Goal: Task Accomplishment & Management: Manage account settings

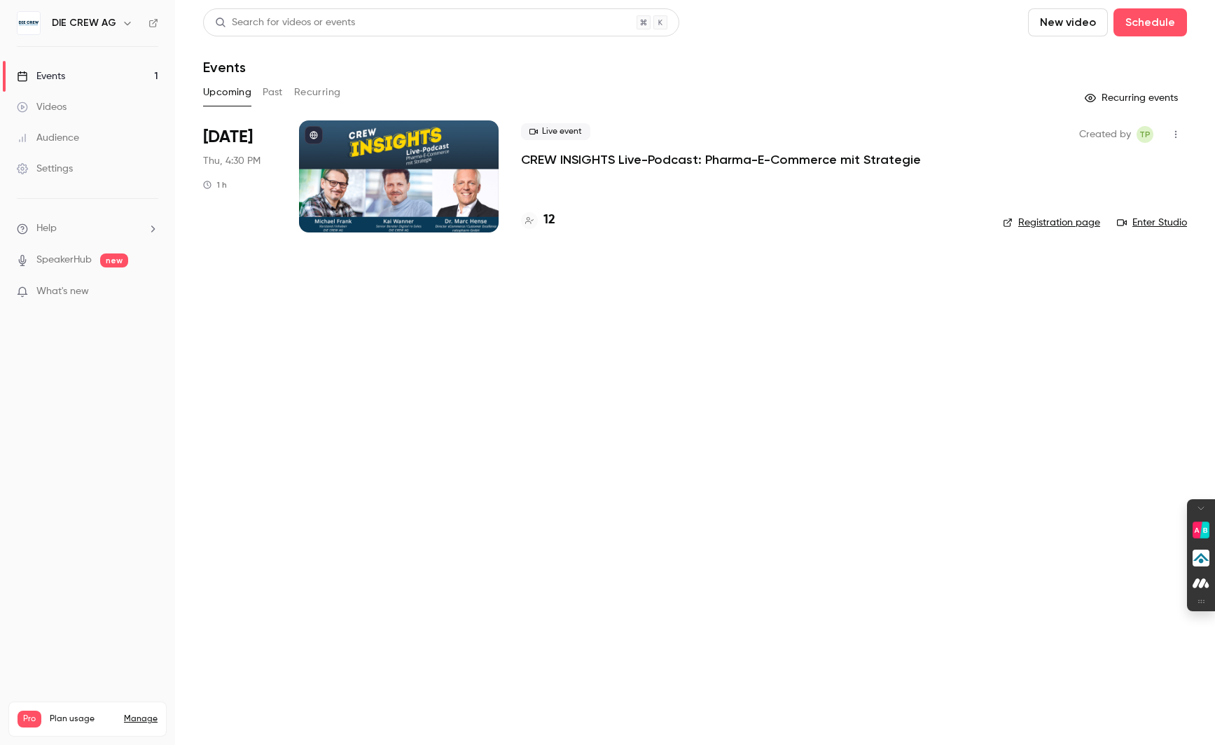
click at [547, 162] on p "CREW INSIGHTS Live-Podcast: Pharma-E-Commerce mit Strategie" at bounding box center [721, 159] width 400 height 17
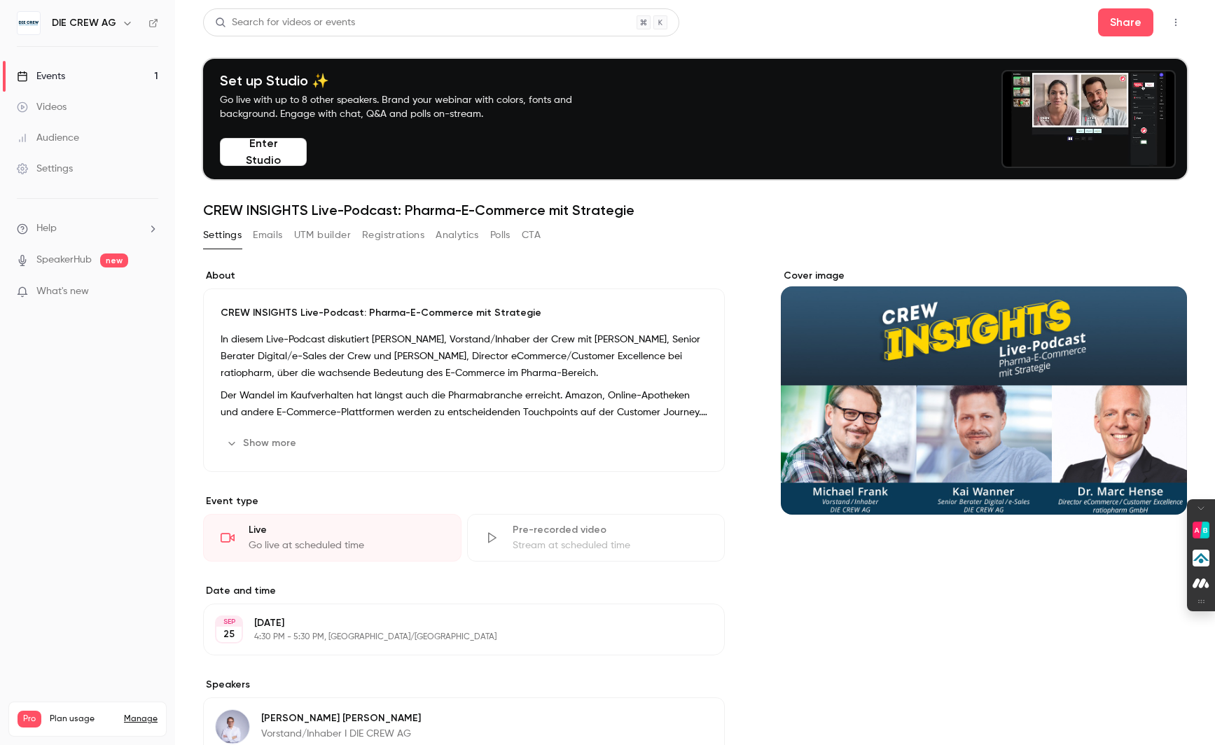
click at [280, 150] on button "Enter Studio" at bounding box center [263, 152] width 87 height 28
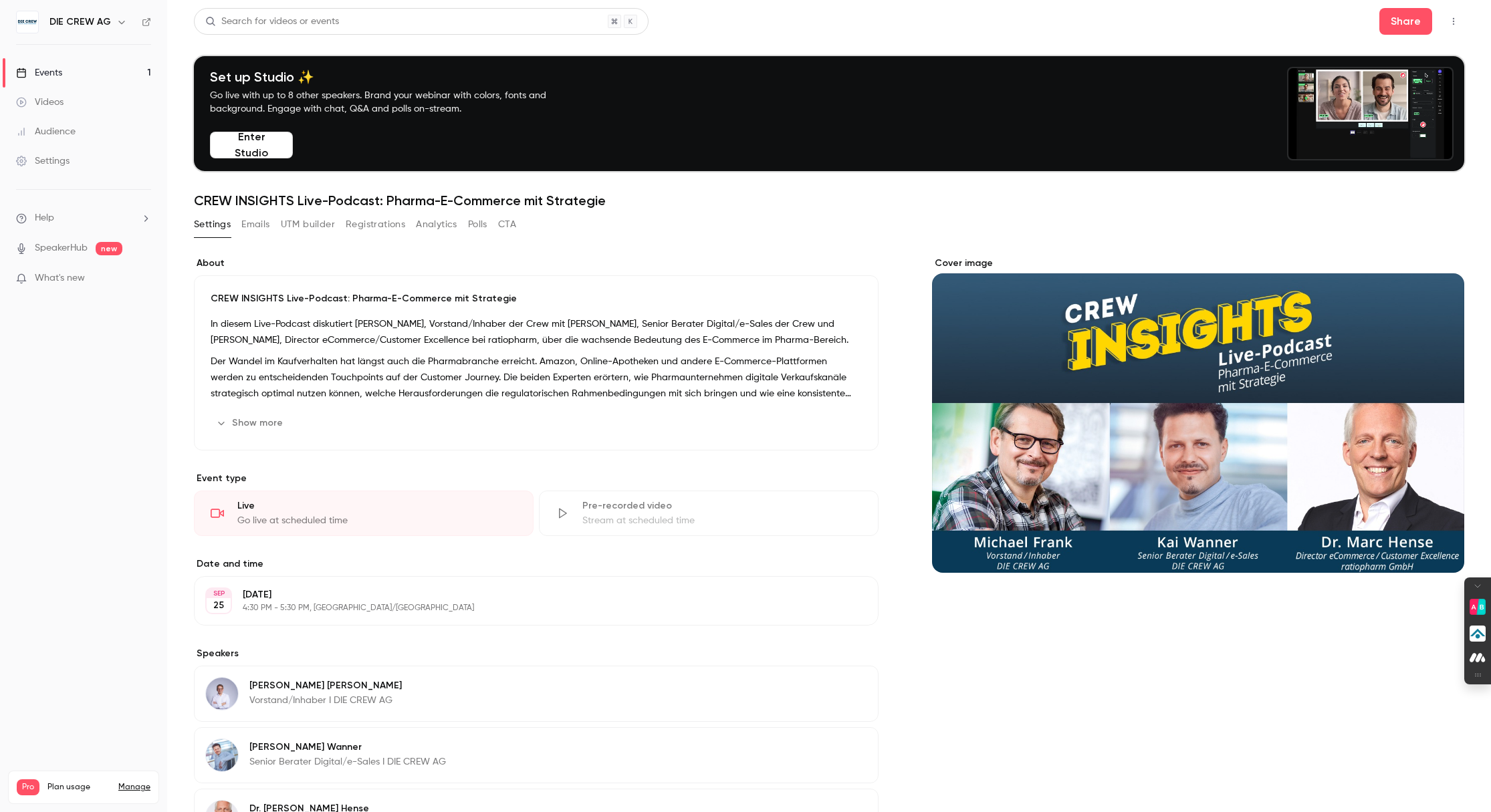
click at [52, 74] on div "Events" at bounding box center [39, 73] width 46 height 13
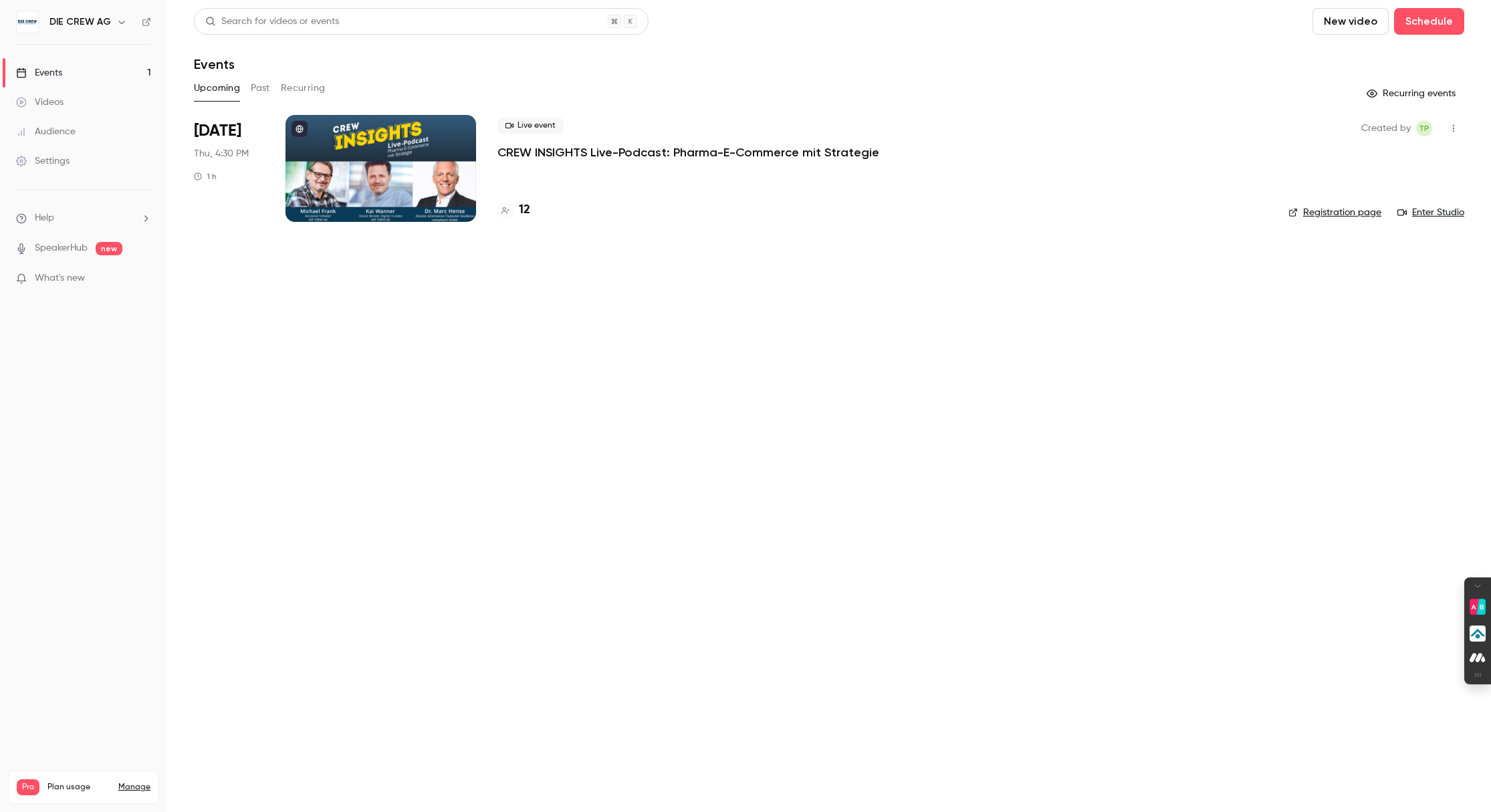
click at [1159, 127] on icon "button" at bounding box center [1453, 129] width 10 height 10
click at [1159, 226] on div "Duplicate" at bounding box center [1401, 232] width 101 height 13
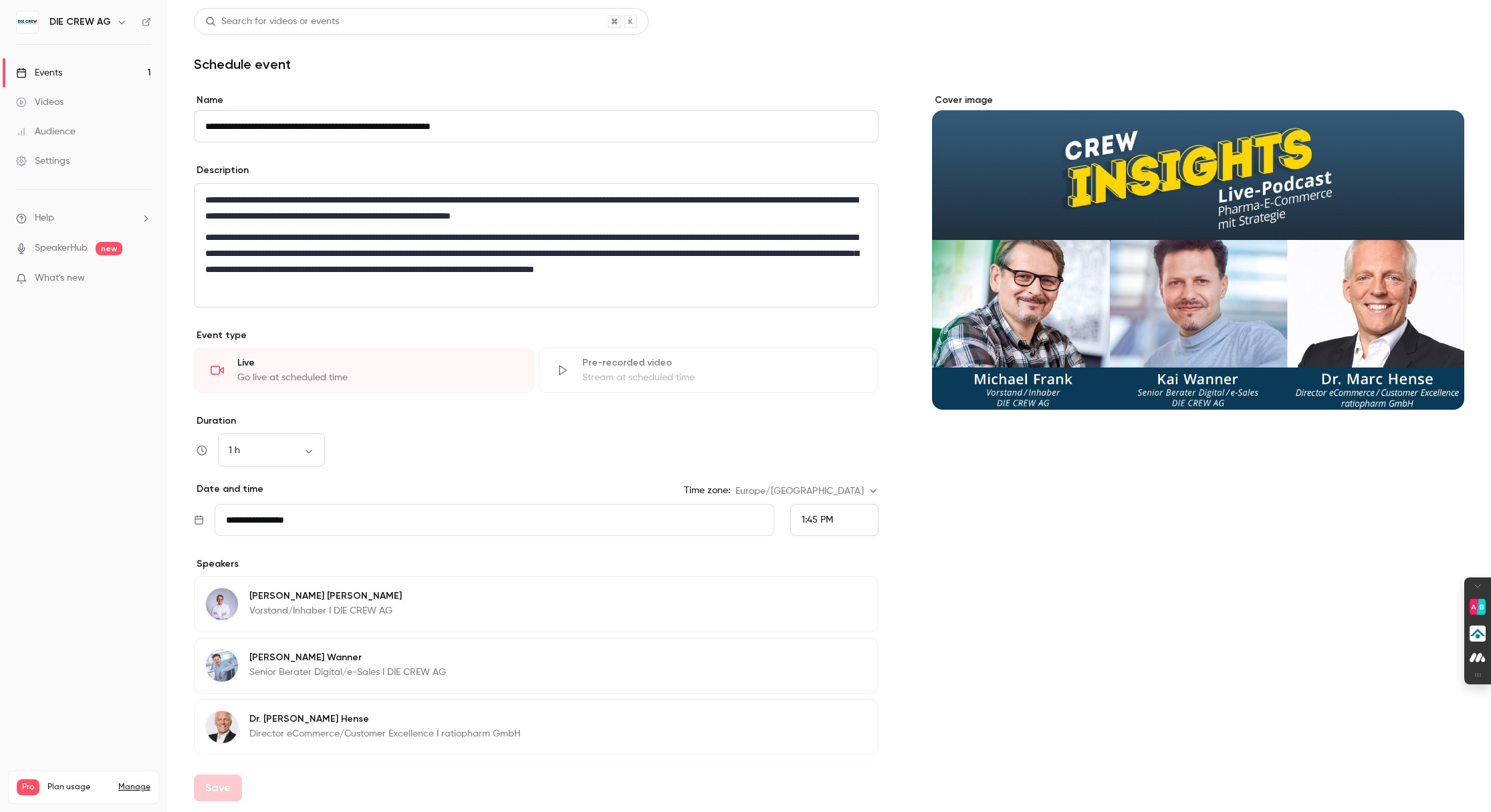
scroll to position [111, 0]
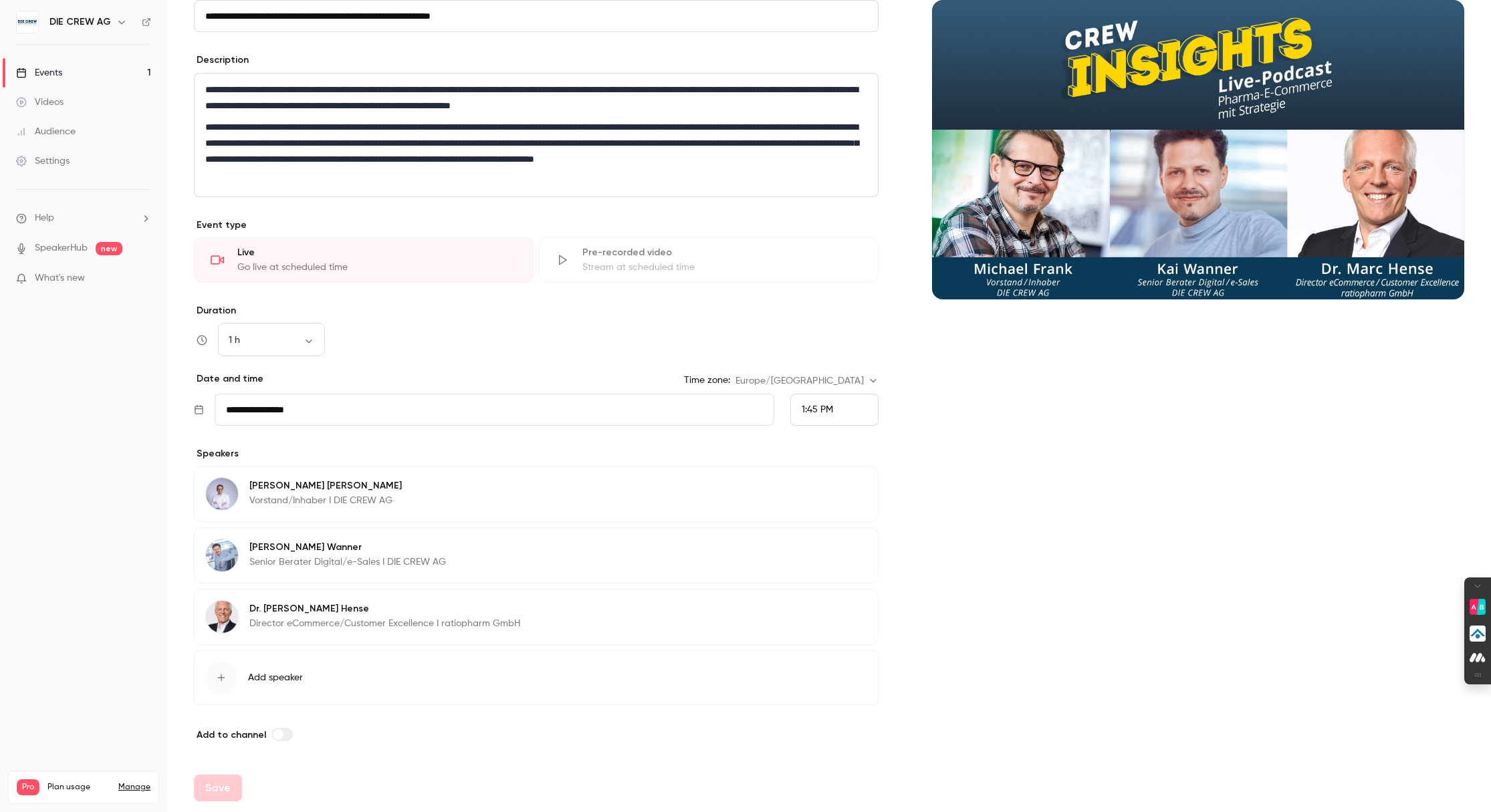
click at [831, 606] on icon "button" at bounding box center [830, 611] width 10 height 10
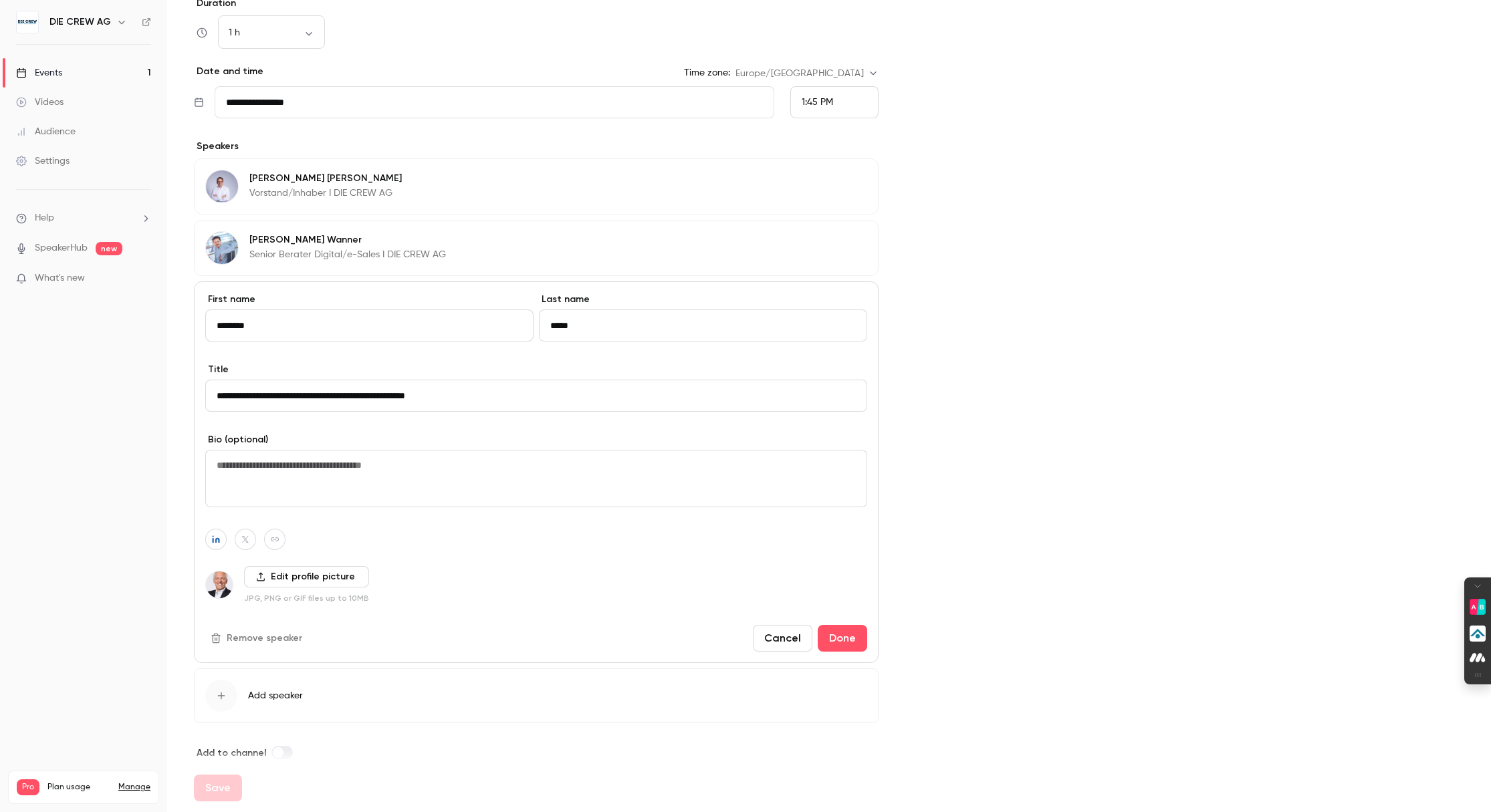
scroll to position [436, 0]
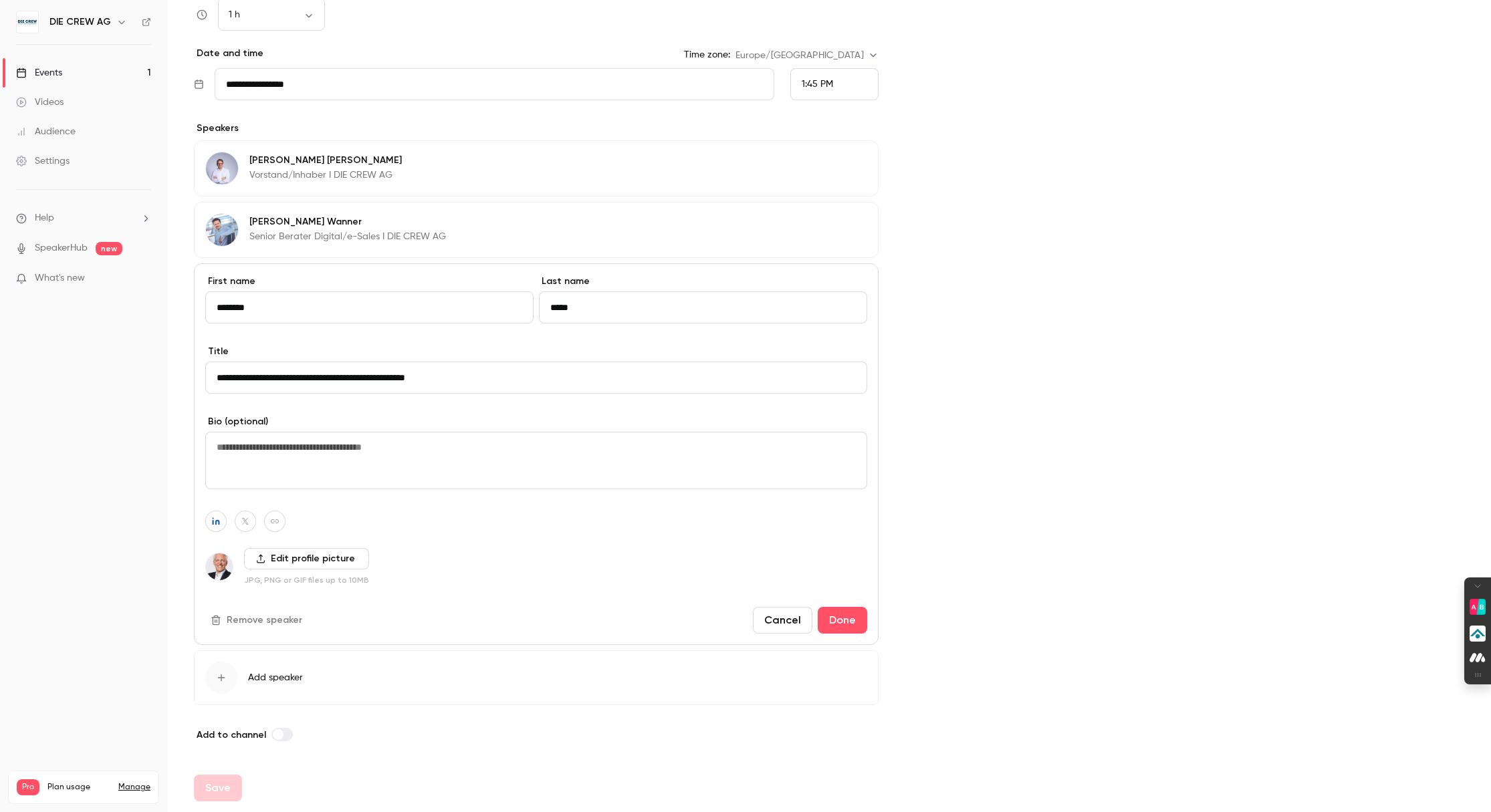
click at [271, 619] on button "Remove speaker" at bounding box center [258, 620] width 105 height 21
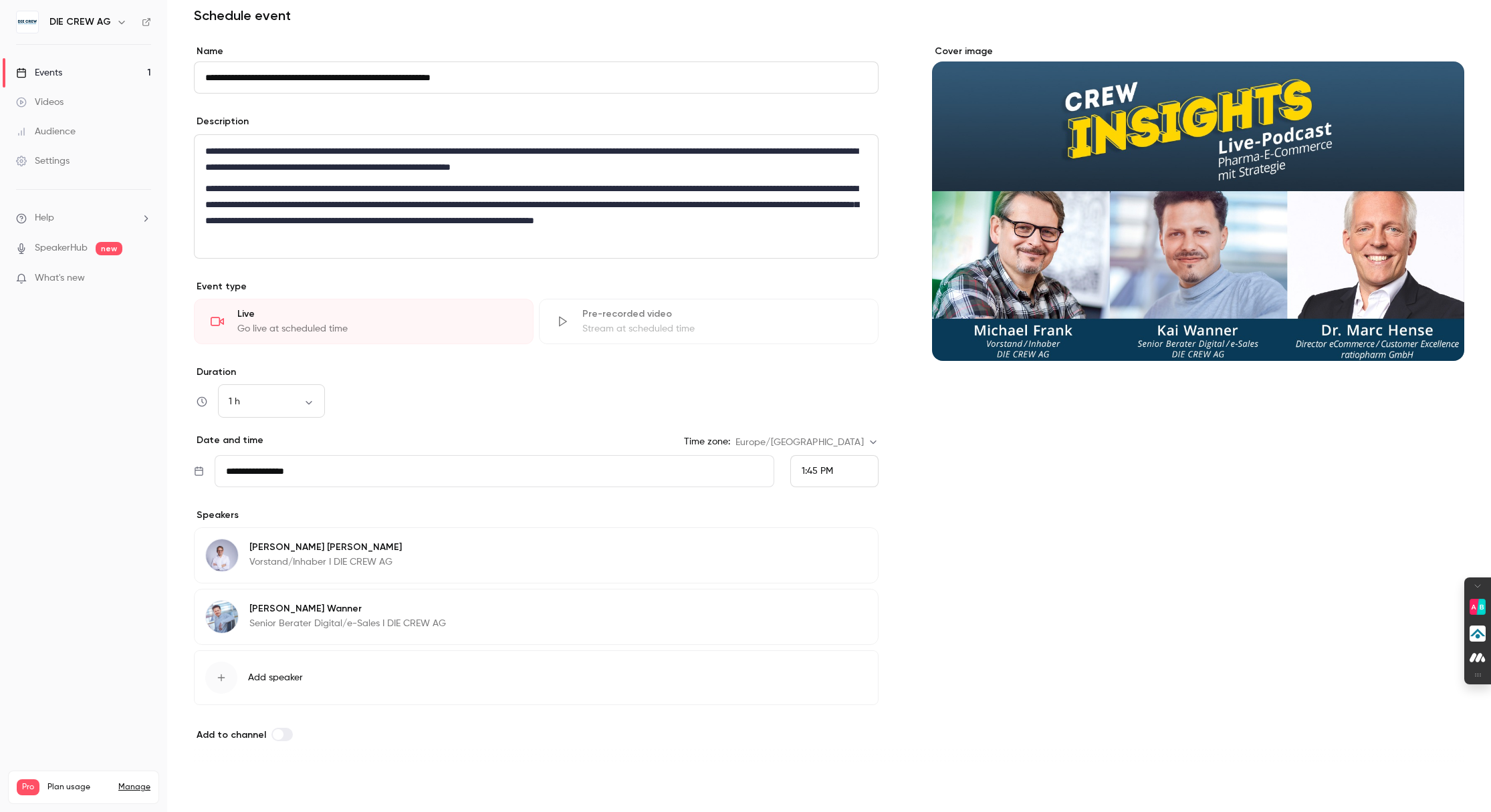
click at [215, 710] on button "Save" at bounding box center [218, 788] width 48 height 27
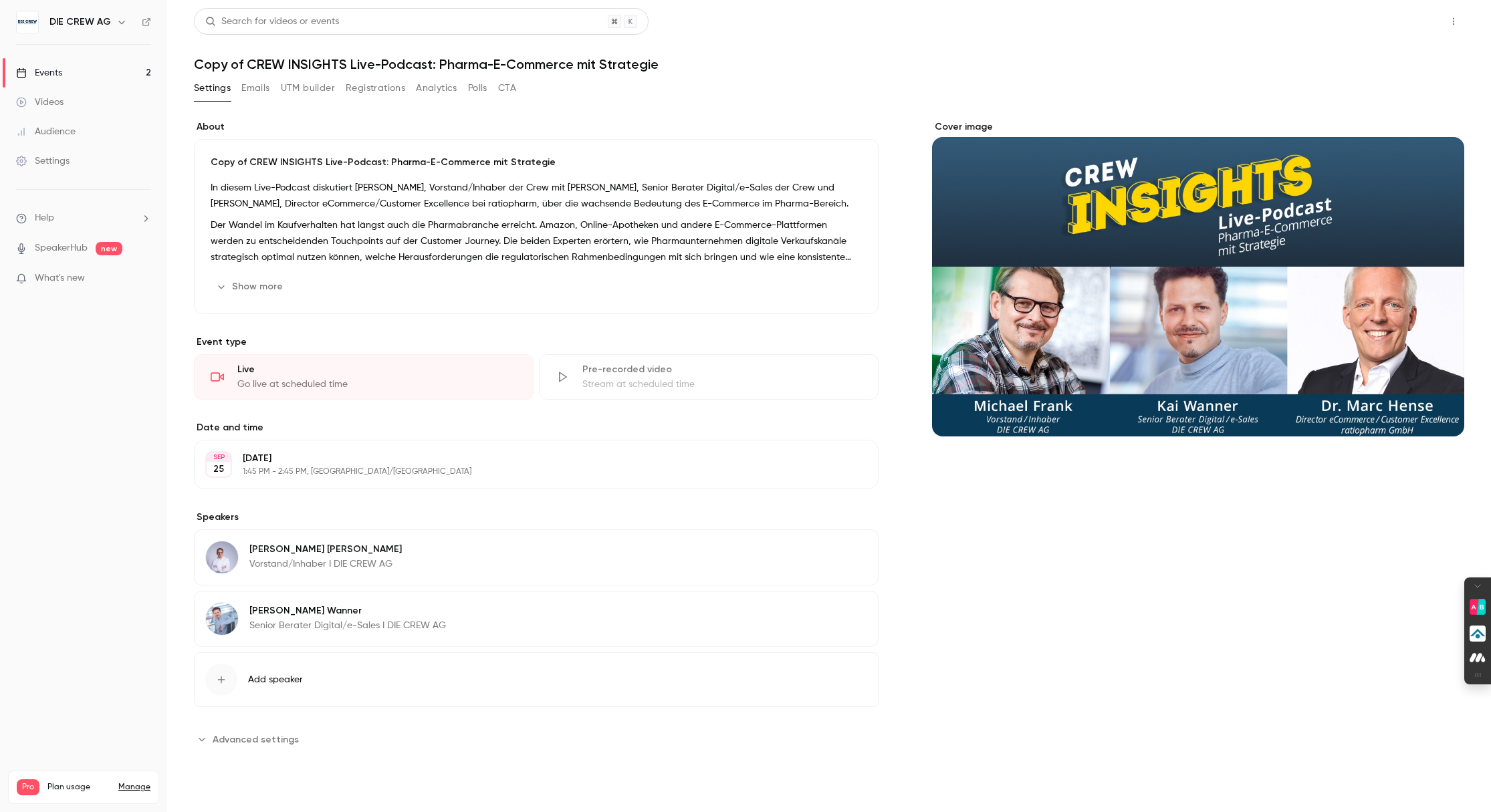
click at [1159, 27] on button "Share" at bounding box center [1405, 21] width 52 height 27
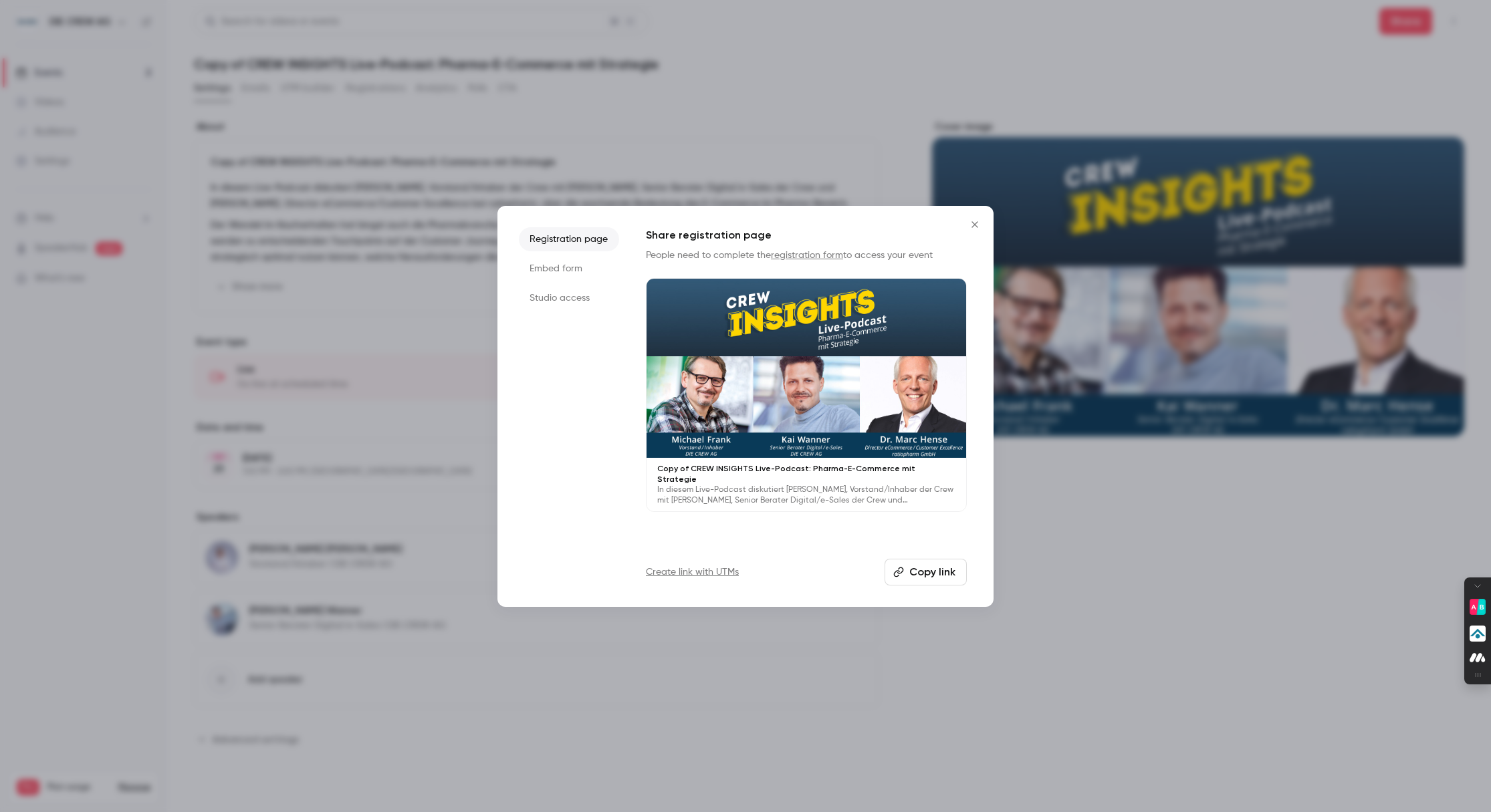
click at [579, 301] on li "Studio access" at bounding box center [568, 298] width 100 height 24
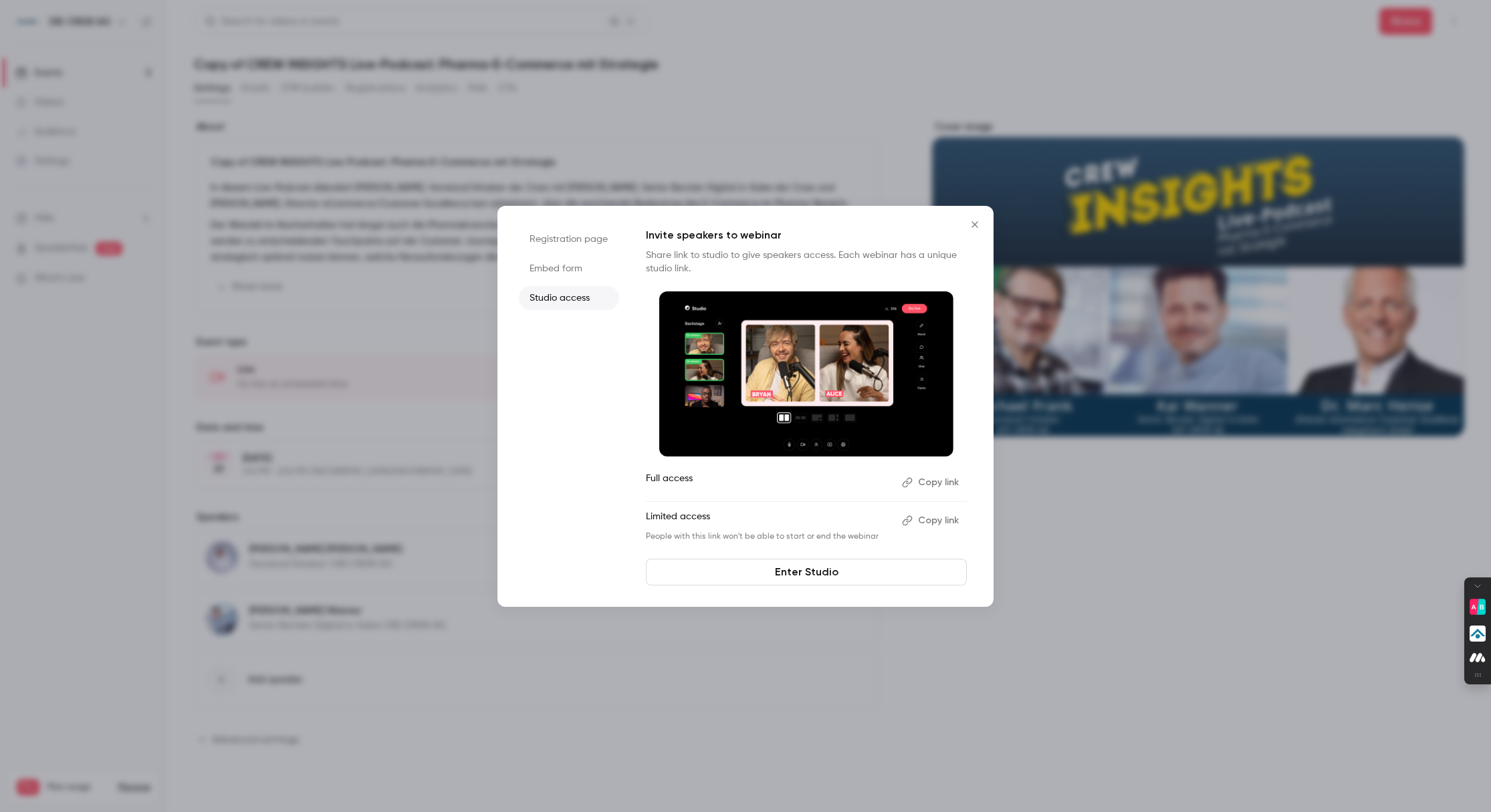
click at [929, 517] on button "Copy link" at bounding box center [932, 520] width 71 height 21
click at [556, 269] on li "Embed form" at bounding box center [568, 268] width 100 height 24
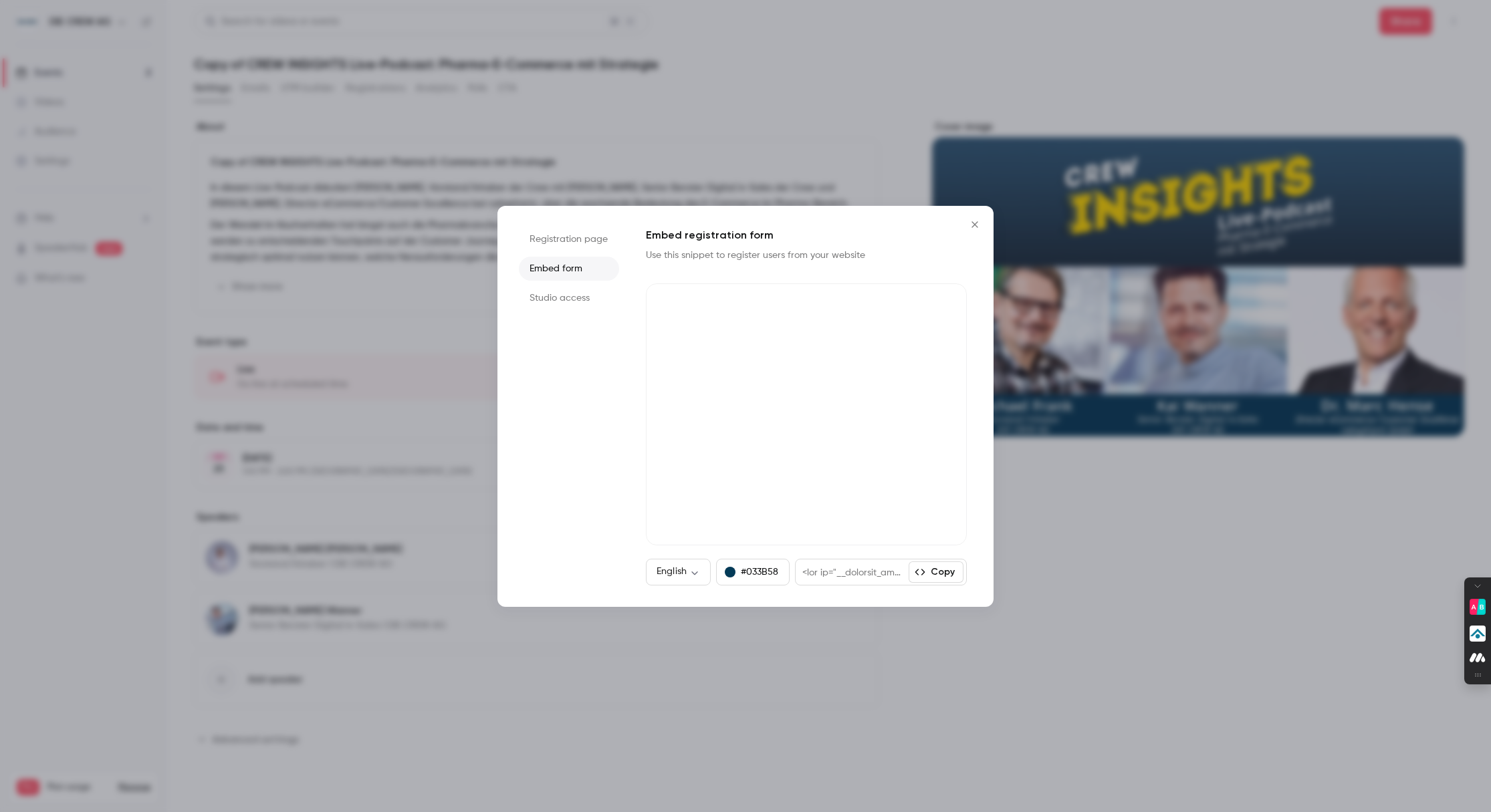
click at [557, 240] on li "Registration page" at bounding box center [568, 239] width 100 height 24
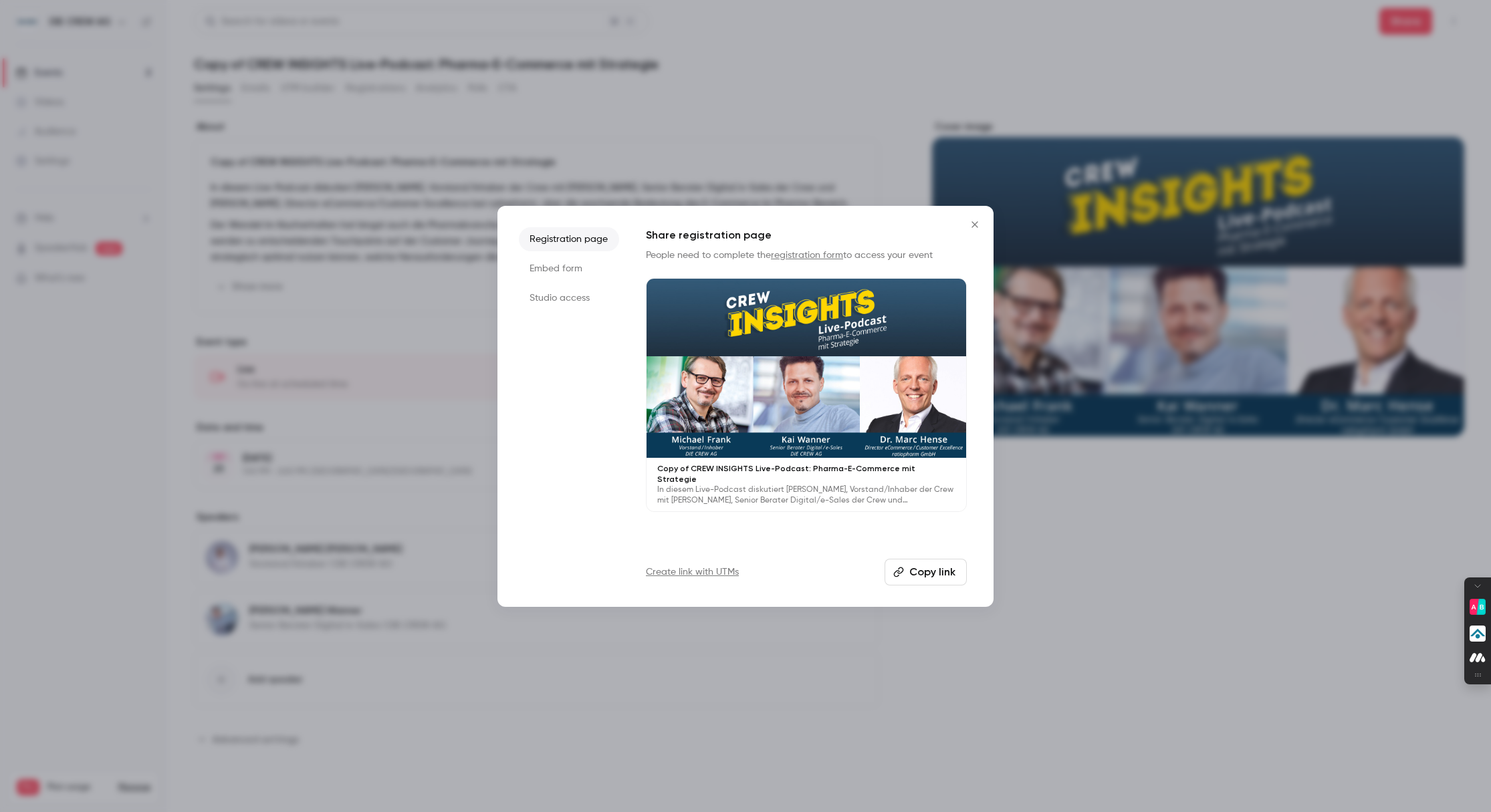
click at [927, 570] on button "Copy link" at bounding box center [926, 573] width 82 height 27
click at [975, 219] on icon "Close" at bounding box center [975, 224] width 16 height 10
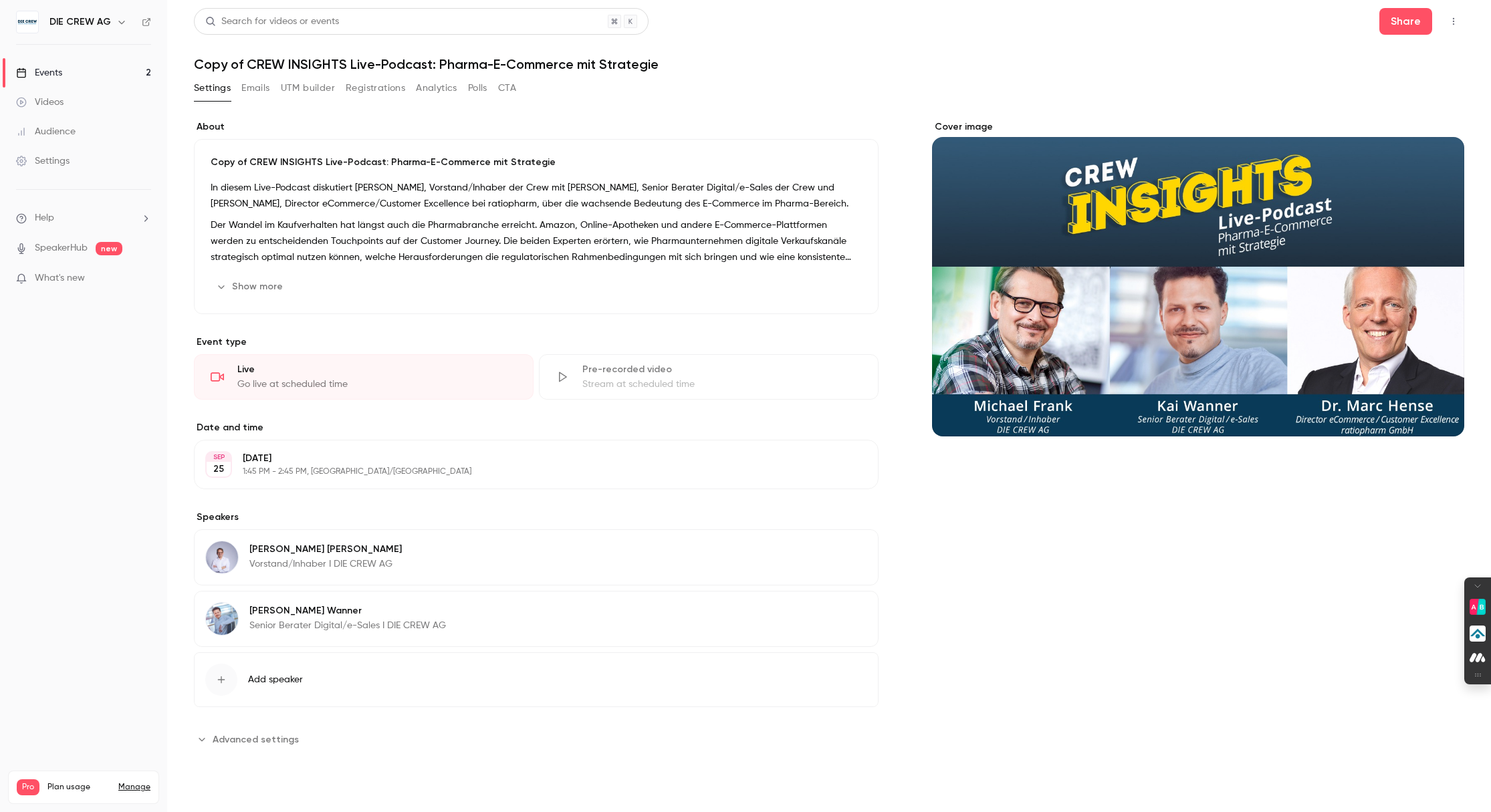
click at [253, 91] on button "Emails" at bounding box center [255, 88] width 28 height 21
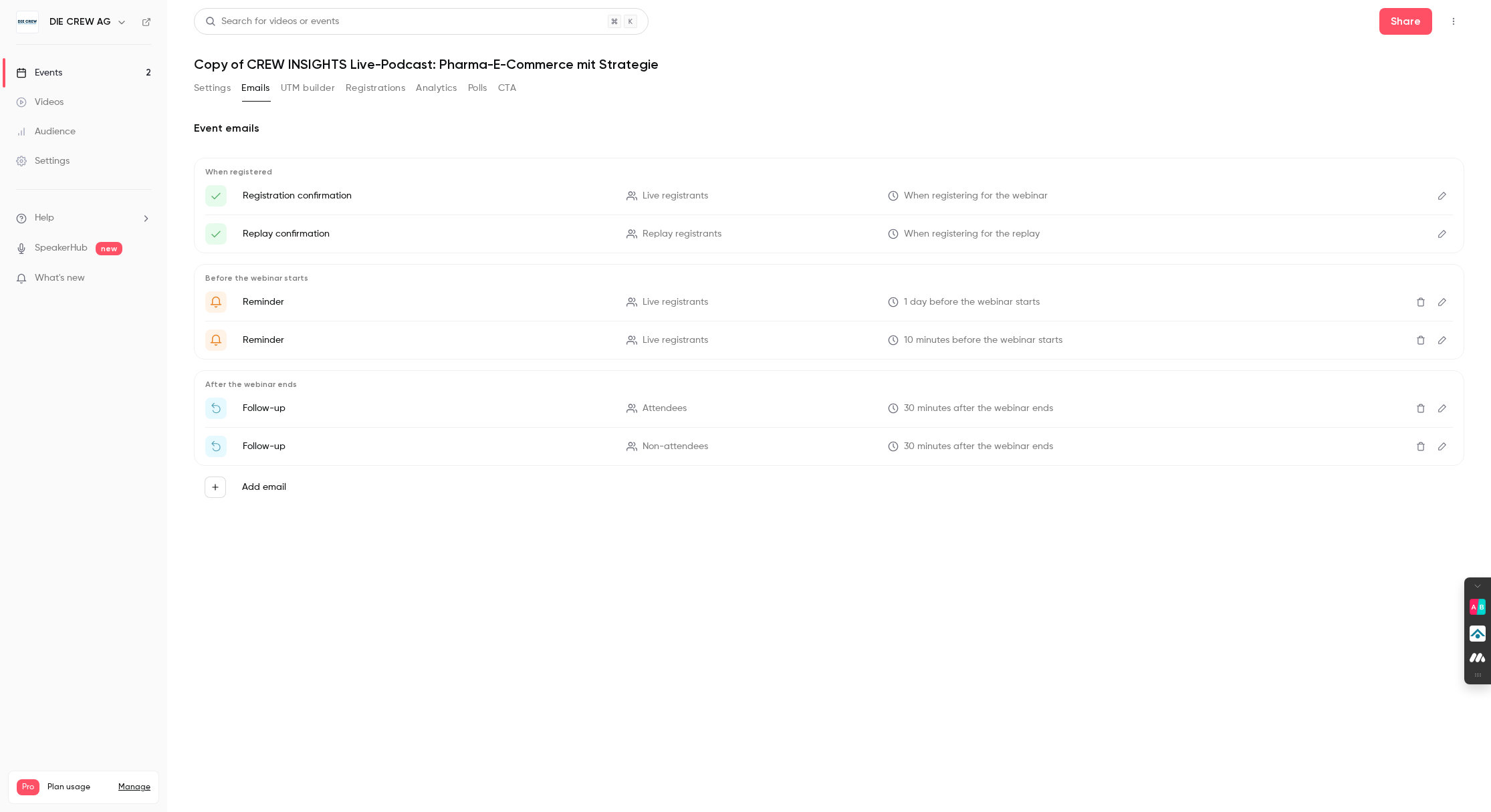
click at [316, 87] on button "UTM builder" at bounding box center [307, 88] width 54 height 21
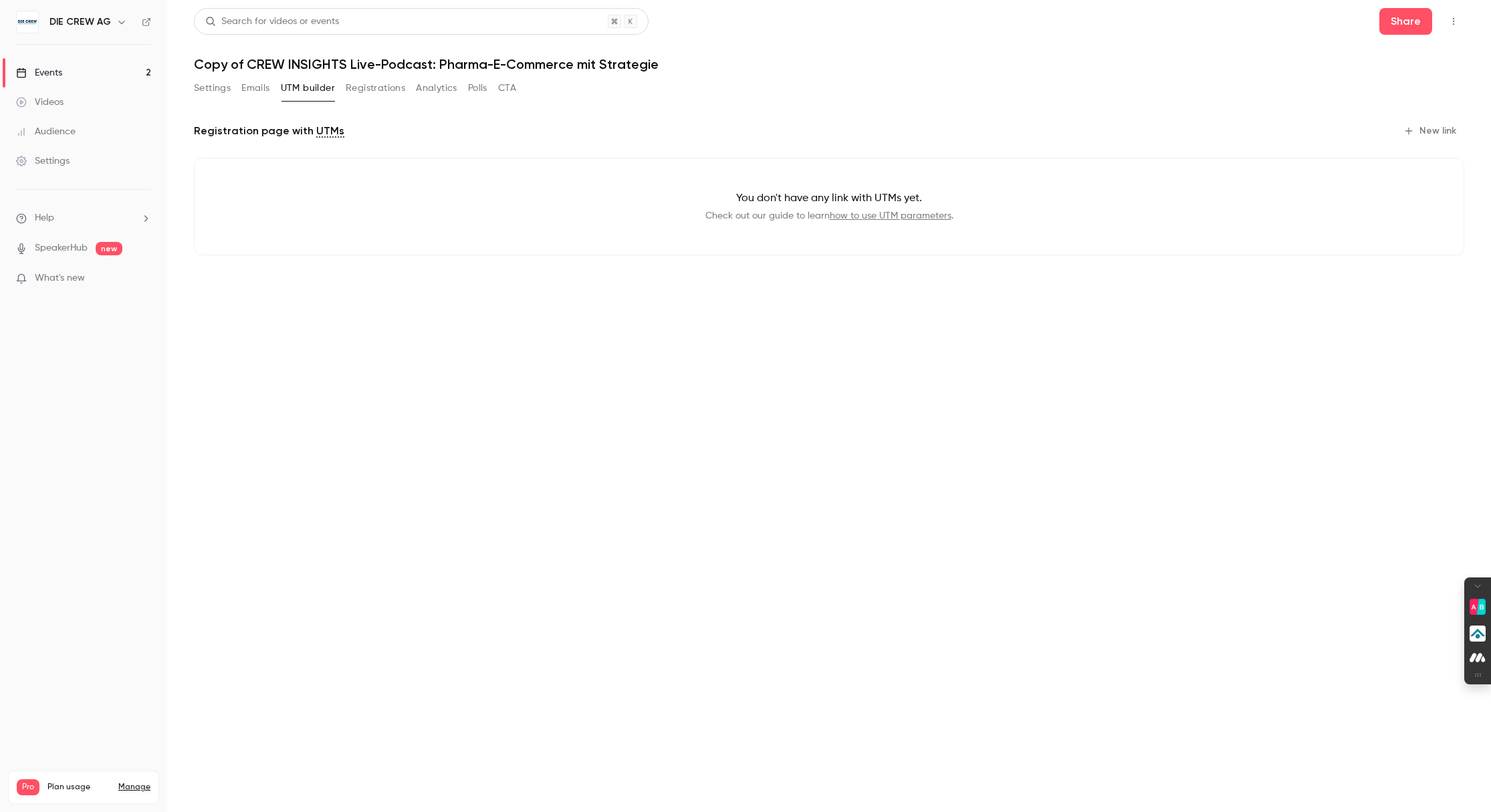
click at [368, 84] on button "Registrations" at bounding box center [375, 88] width 59 height 21
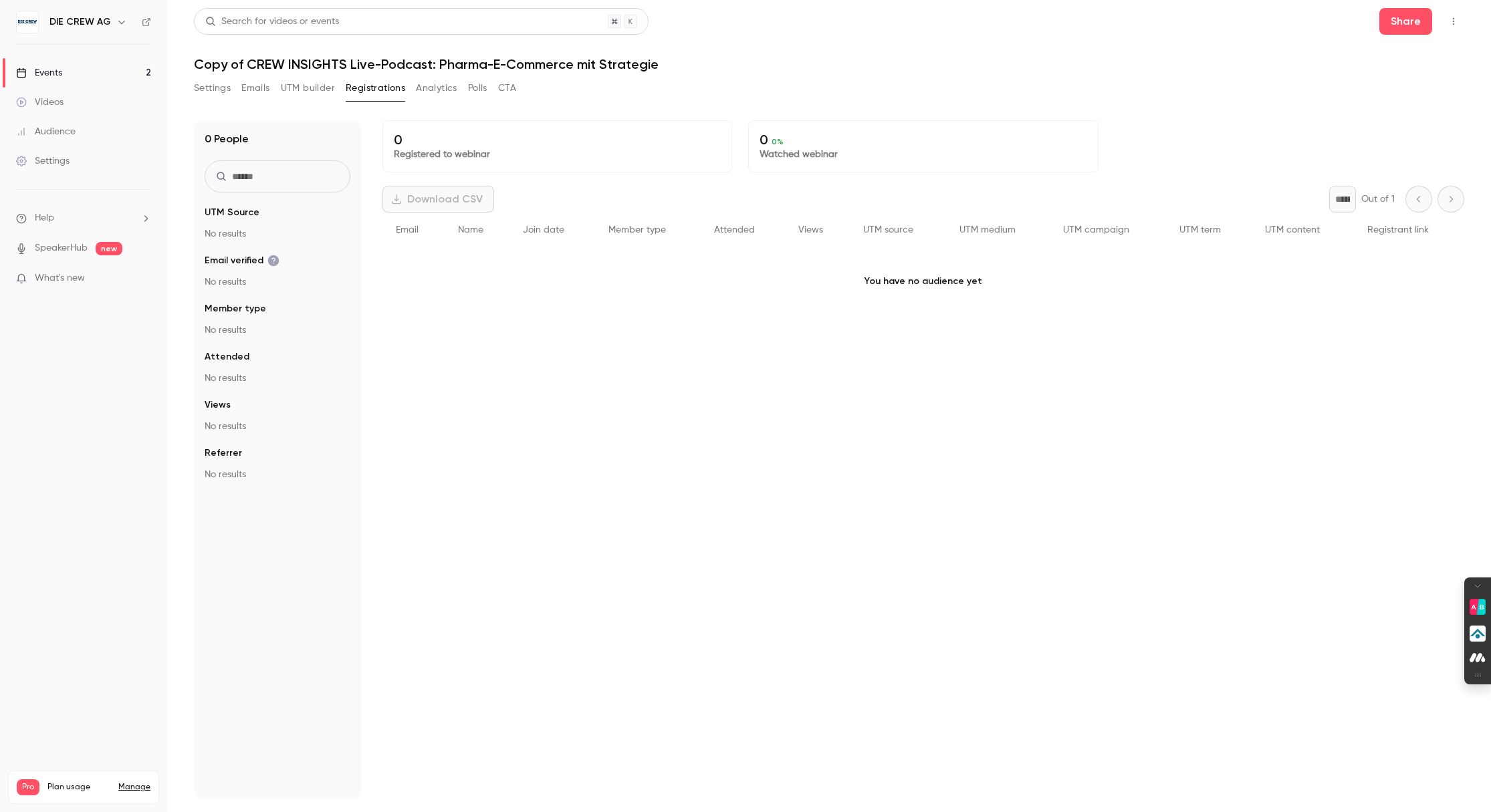
click at [438, 84] on button "Analytics" at bounding box center [436, 88] width 41 height 21
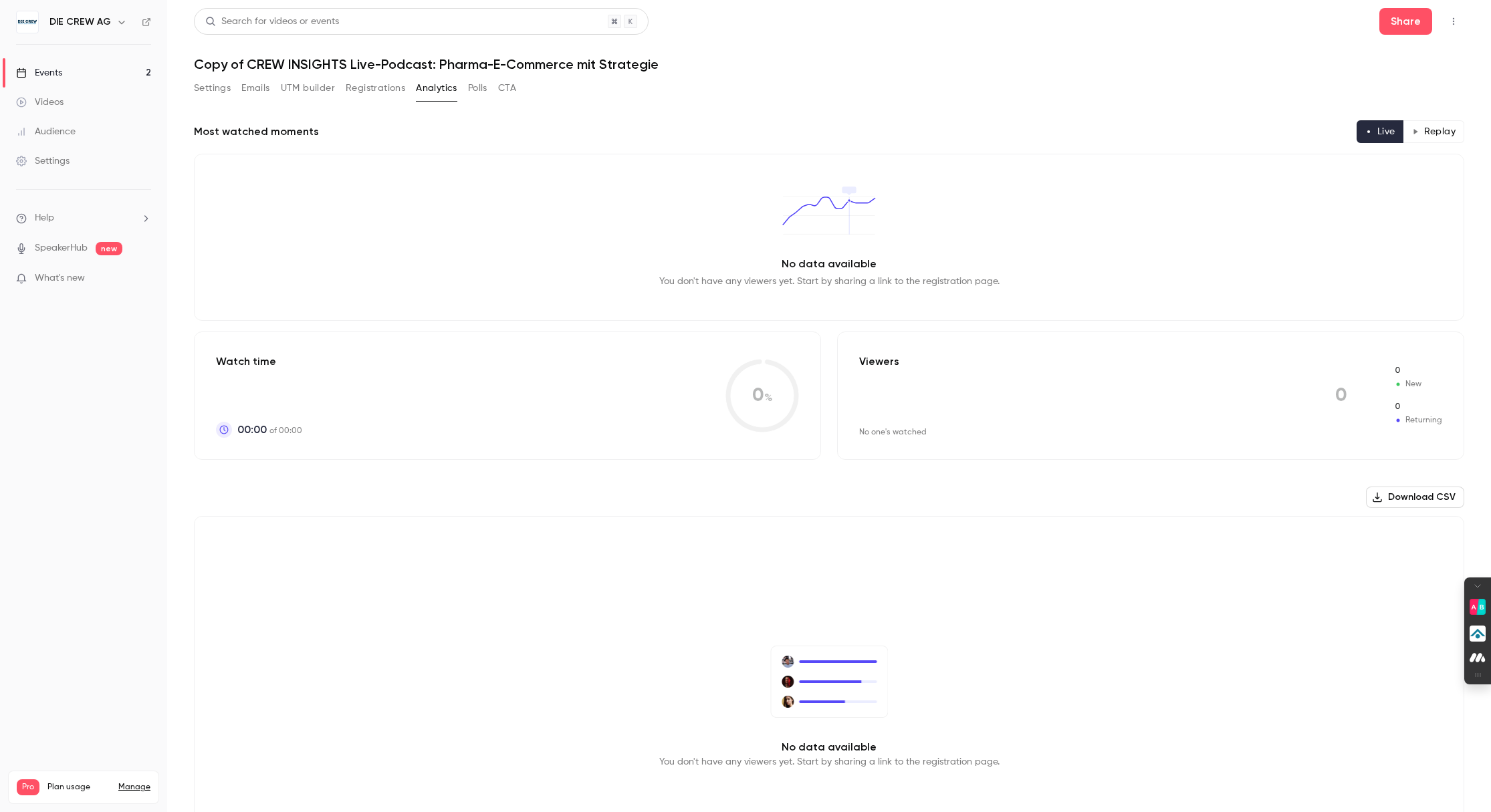
click at [503, 88] on button "CTA" at bounding box center [507, 88] width 18 height 21
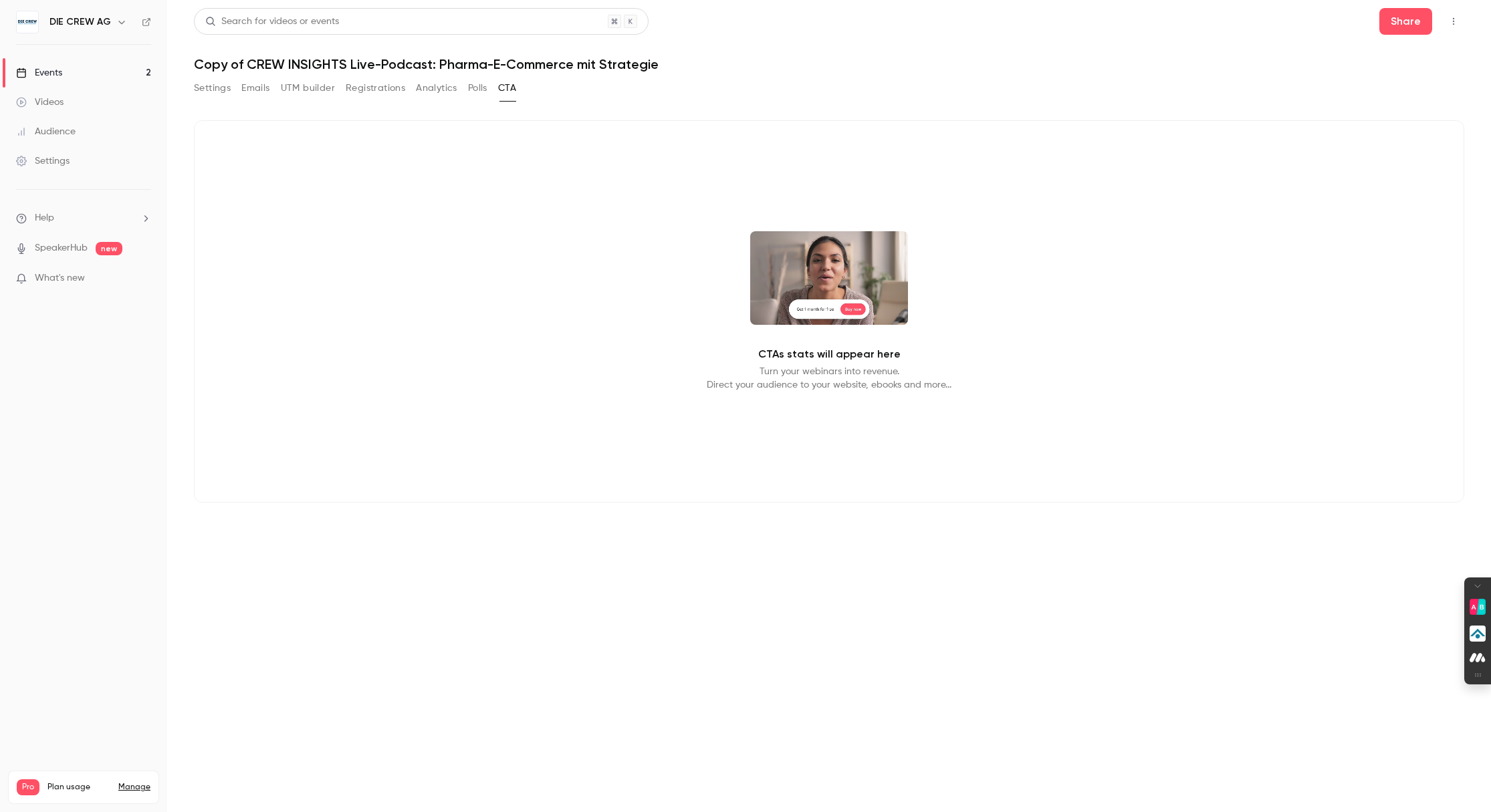
click at [479, 88] on button "Polls" at bounding box center [477, 88] width 19 height 21
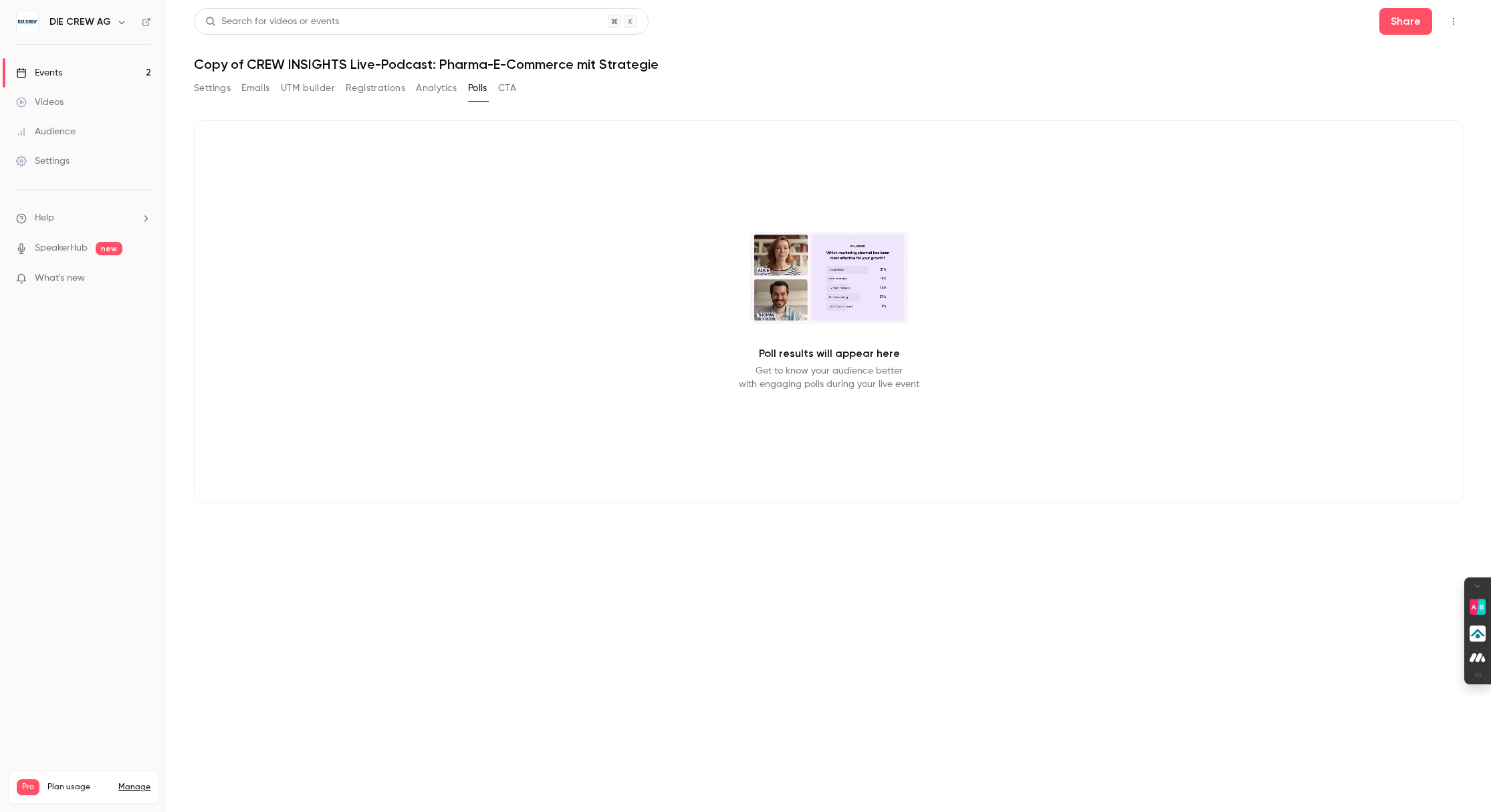
click at [211, 92] on button "Settings" at bounding box center [212, 88] width 37 height 21
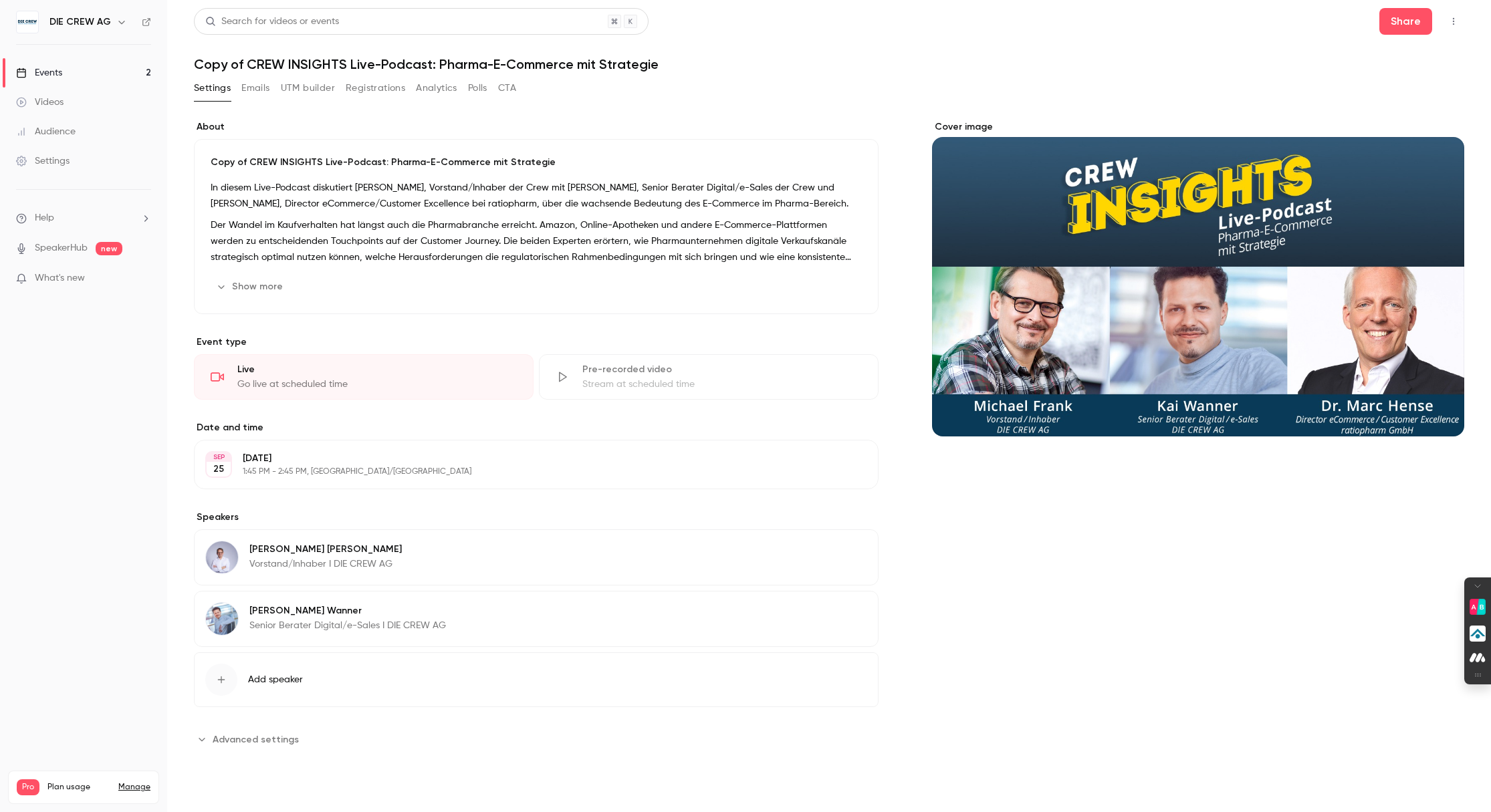
click at [429, 374] on div "Live" at bounding box center [377, 369] width 280 height 13
click at [54, 73] on div "Events" at bounding box center [39, 73] width 46 height 13
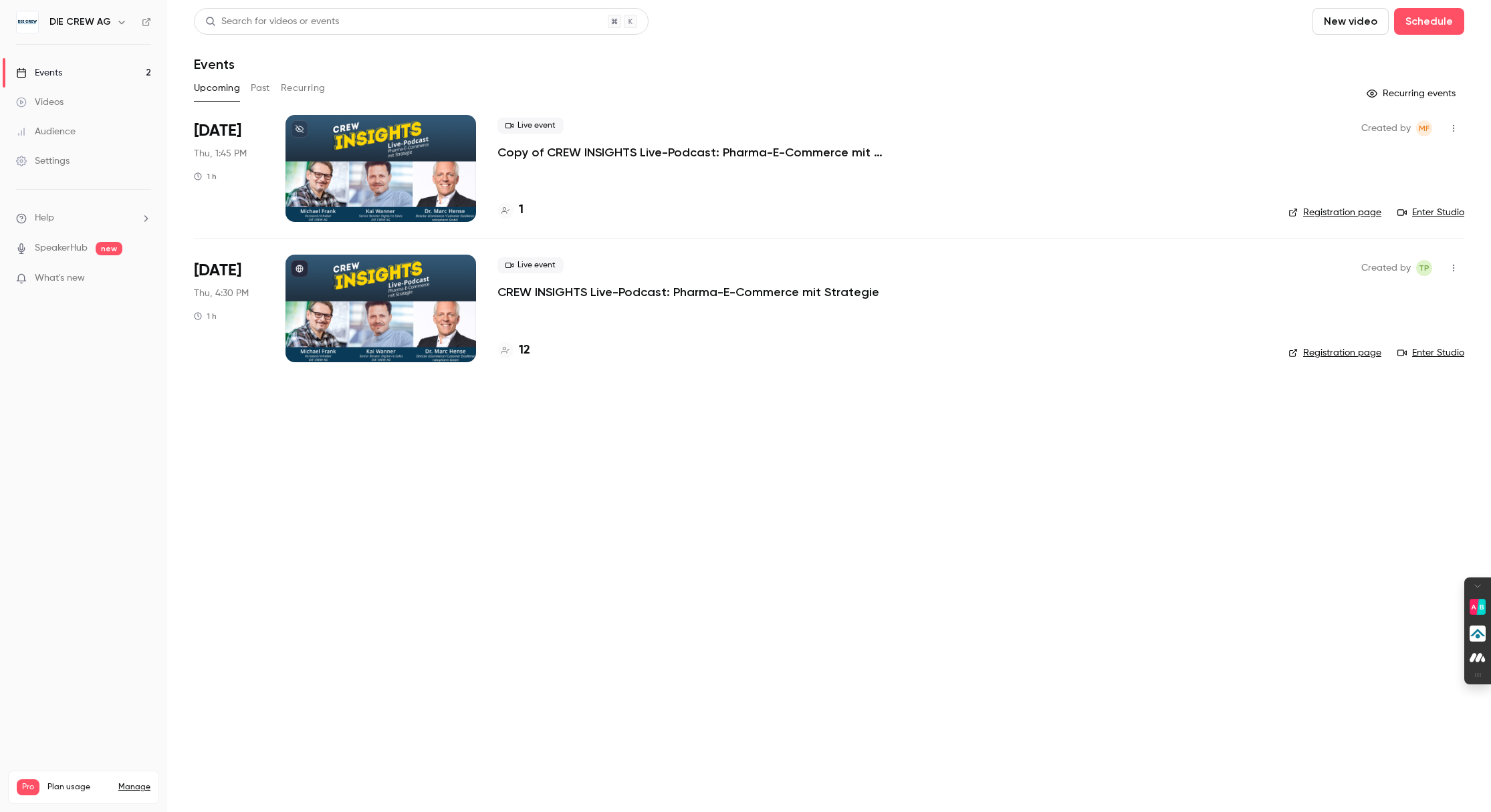
click at [1130, 200] on div "Live event Copy of CREW INSIGHTS Live-Podcast: Pharma-E-Commerce mit Strategie 1" at bounding box center [882, 168] width 769 height 107
click at [444, 146] on div at bounding box center [381, 168] width 191 height 107
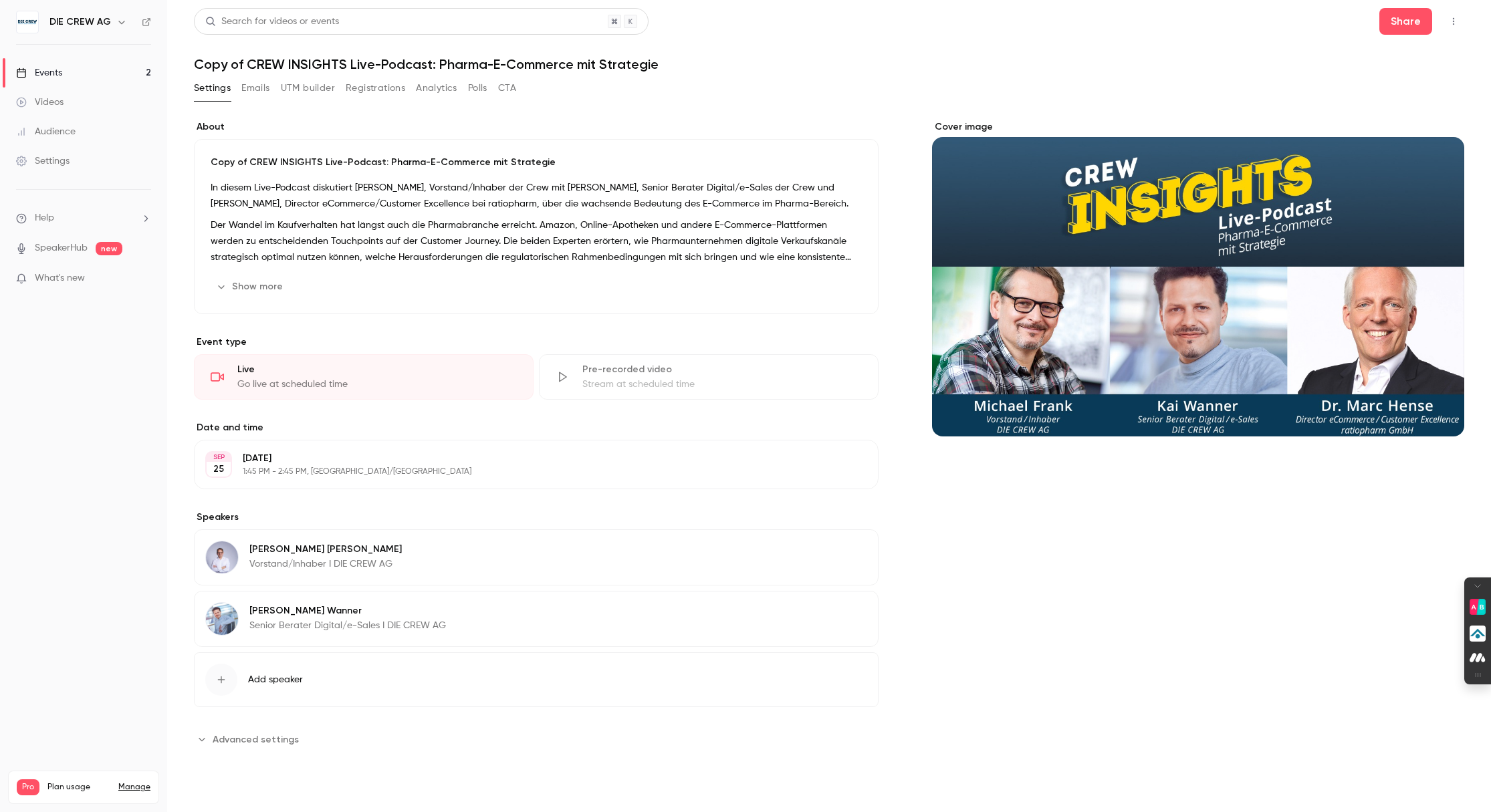
click at [1159, 21] on icon "button" at bounding box center [1453, 22] width 10 height 10
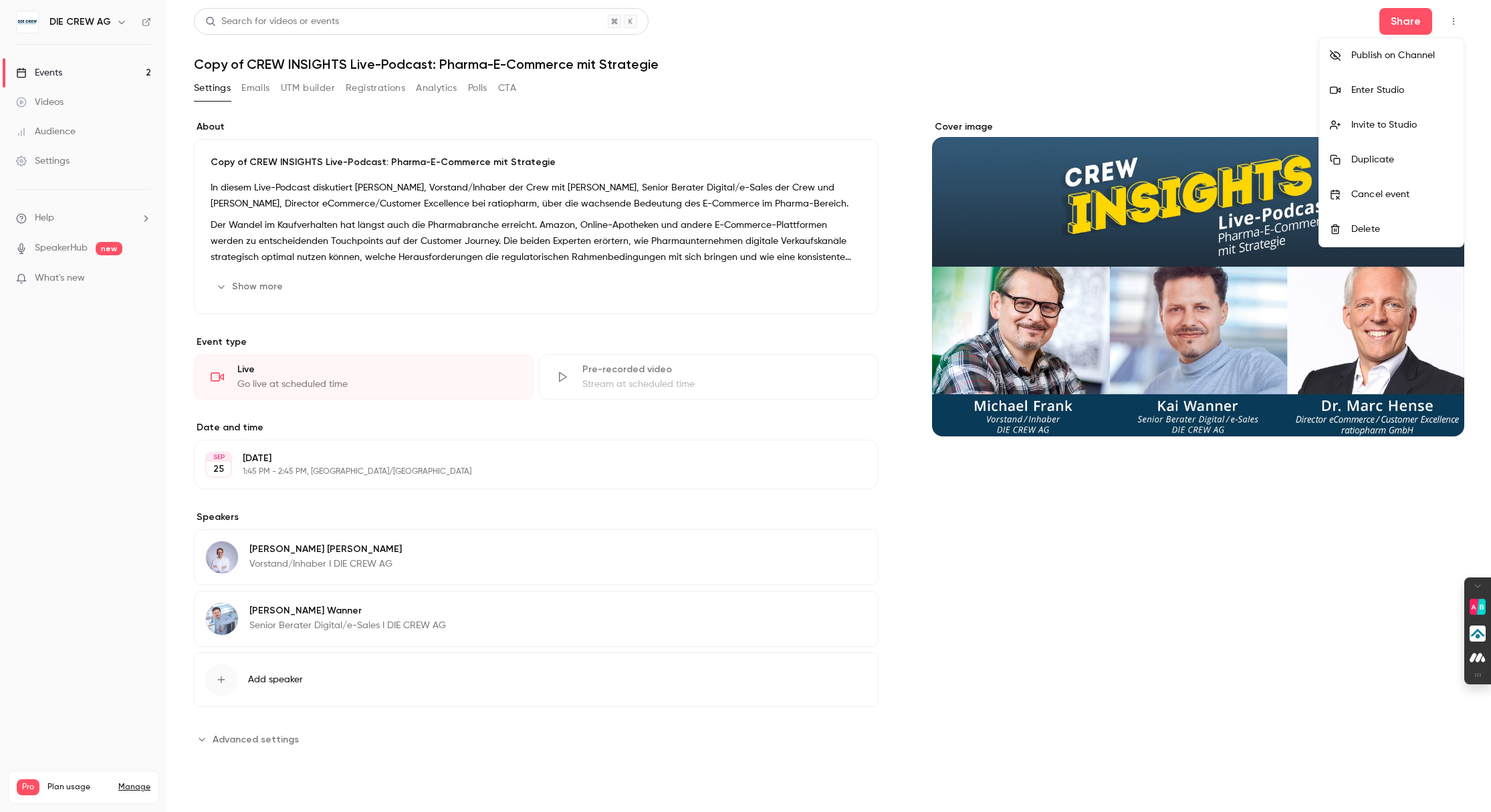
click at [1159, 82] on li "Enter Studio" at bounding box center [1391, 90] width 144 height 34
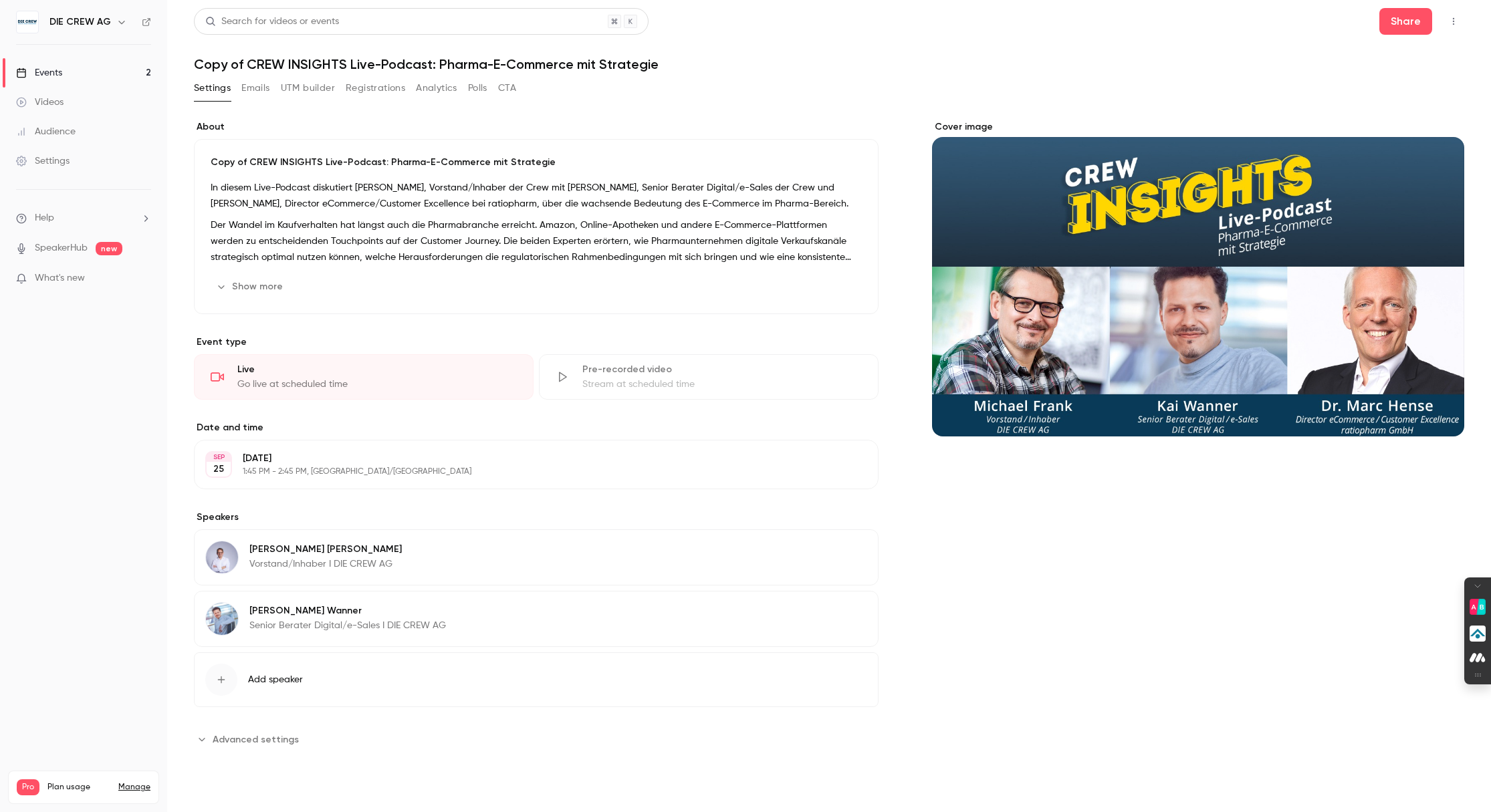
click at [1159, 24] on button "button" at bounding box center [1453, 21] width 21 height 21
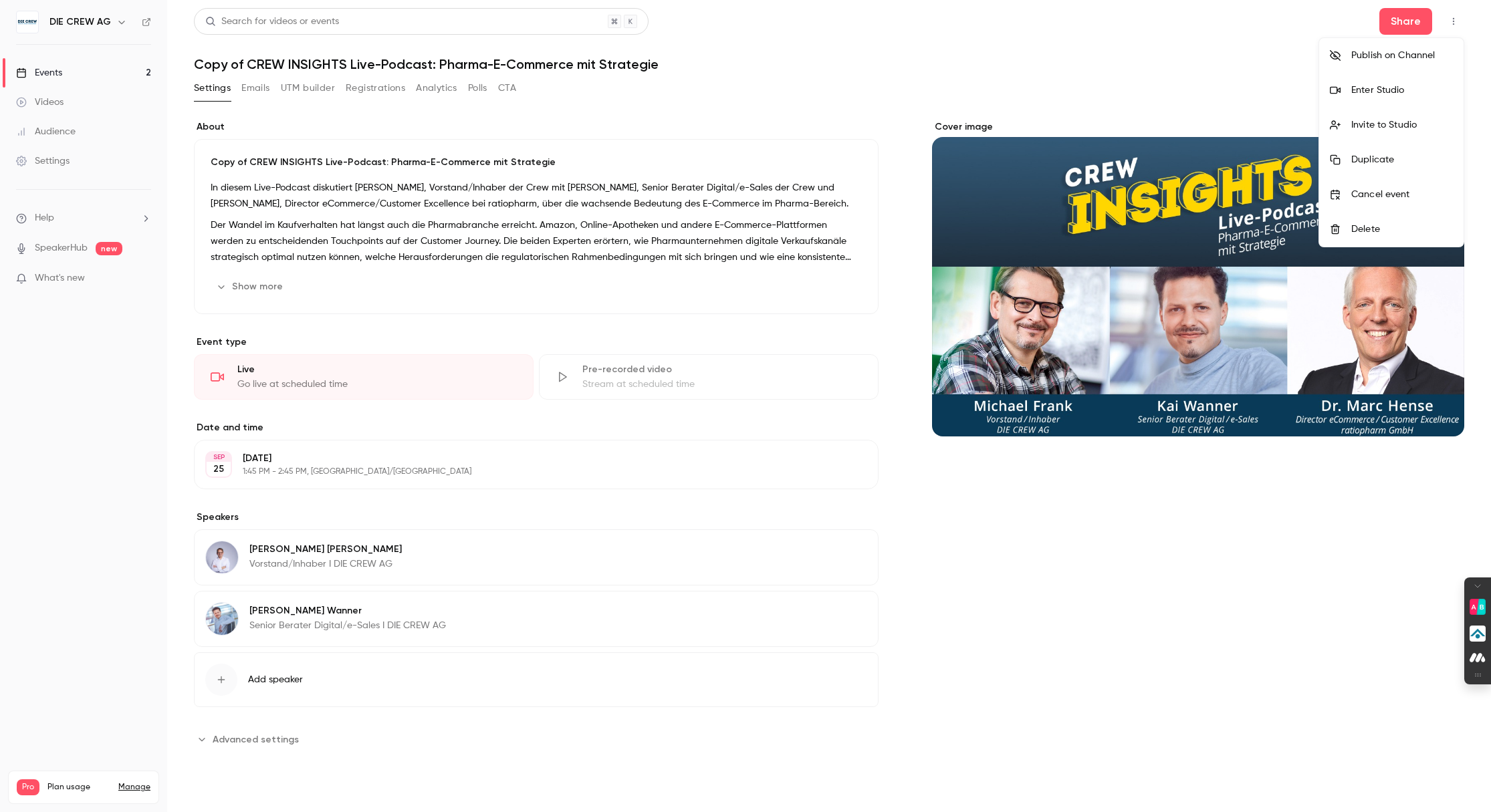
click at [1159, 224] on div "Delete" at bounding box center [1401, 229] width 101 height 13
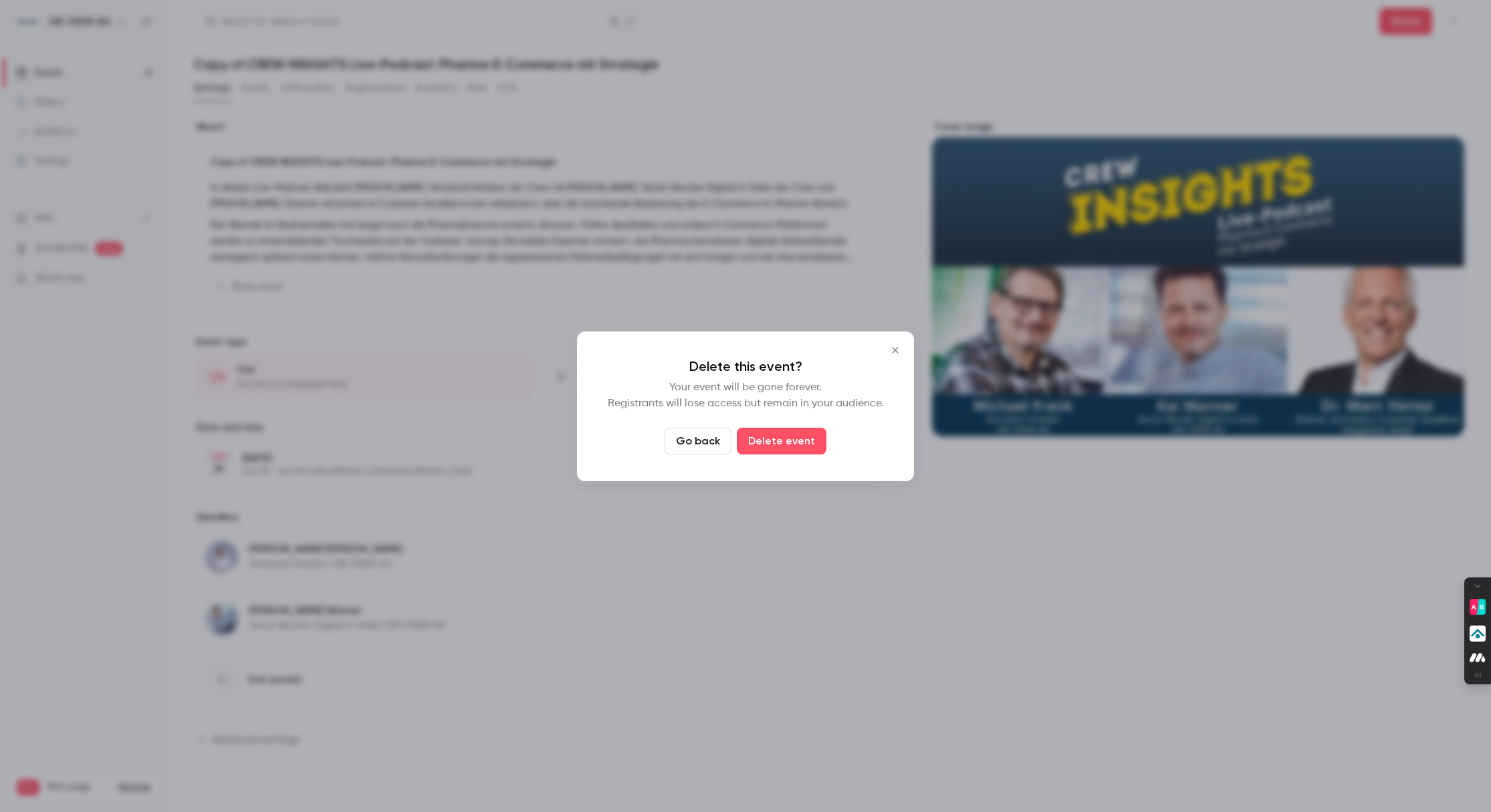
click at [697, 446] on button "Go back" at bounding box center [698, 441] width 67 height 27
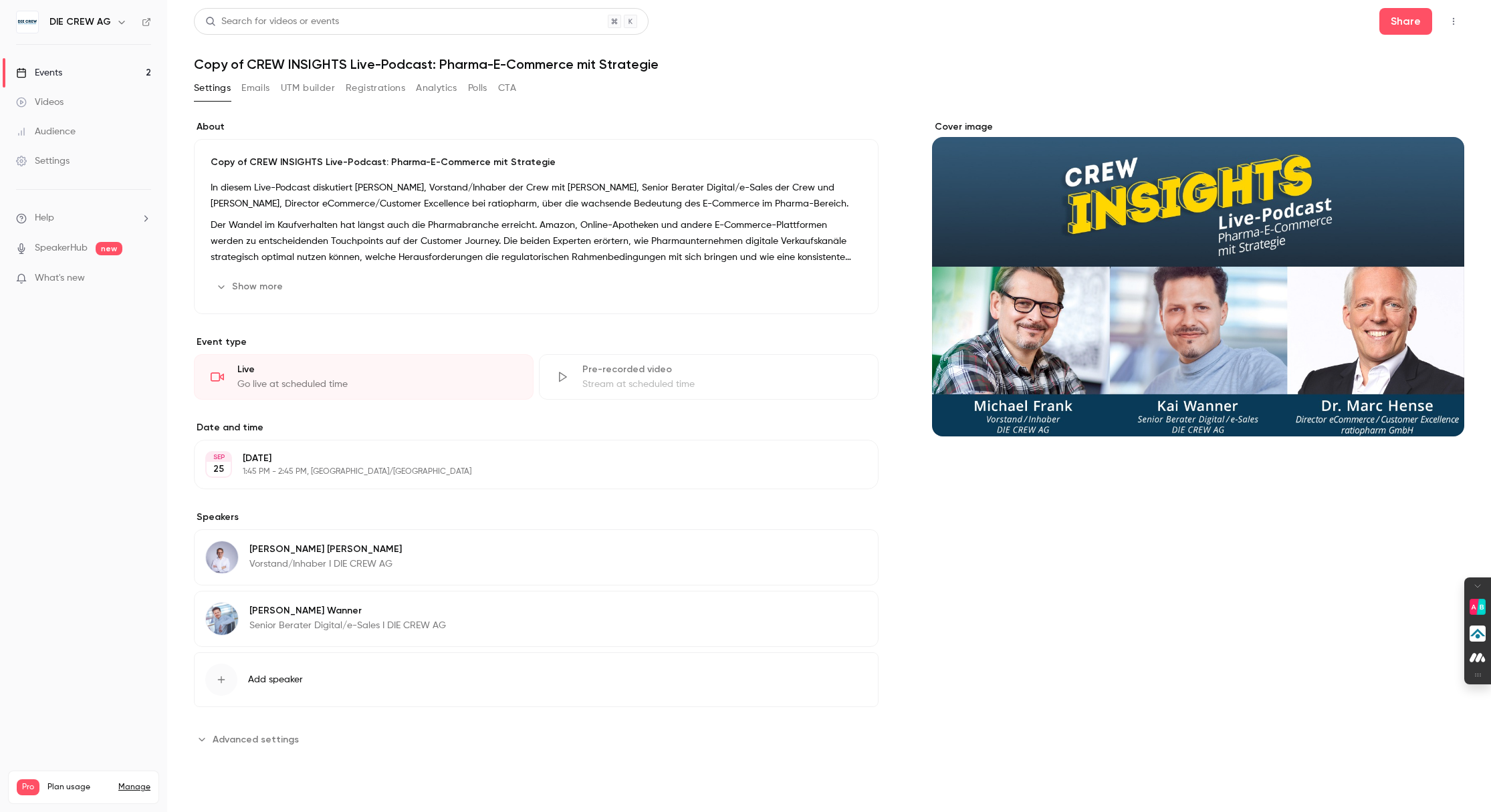
click at [1159, 22] on icon "button" at bounding box center [1453, 22] width 10 height 10
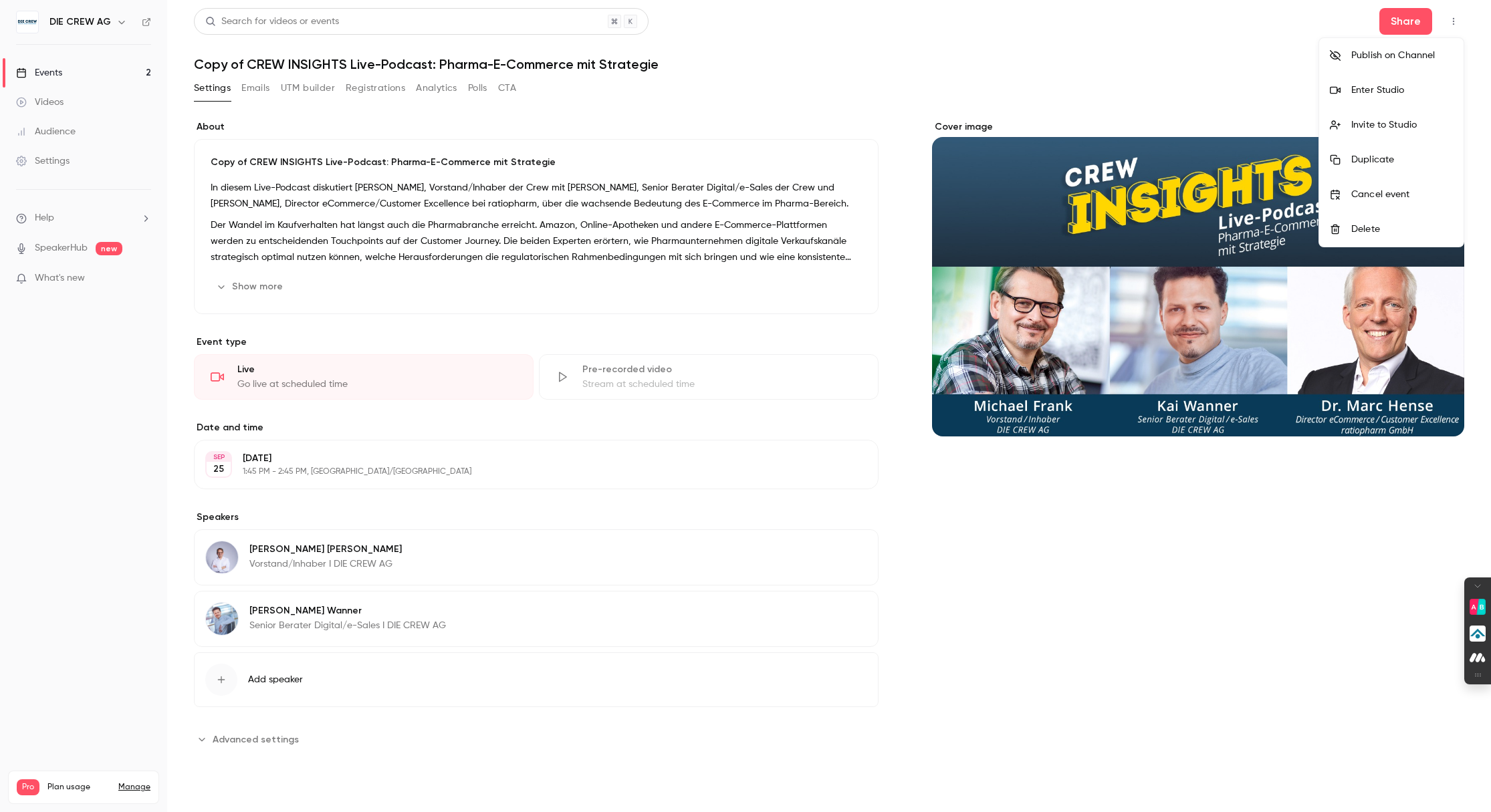
click at [1159, 226] on div "Delete" at bounding box center [1401, 229] width 101 height 13
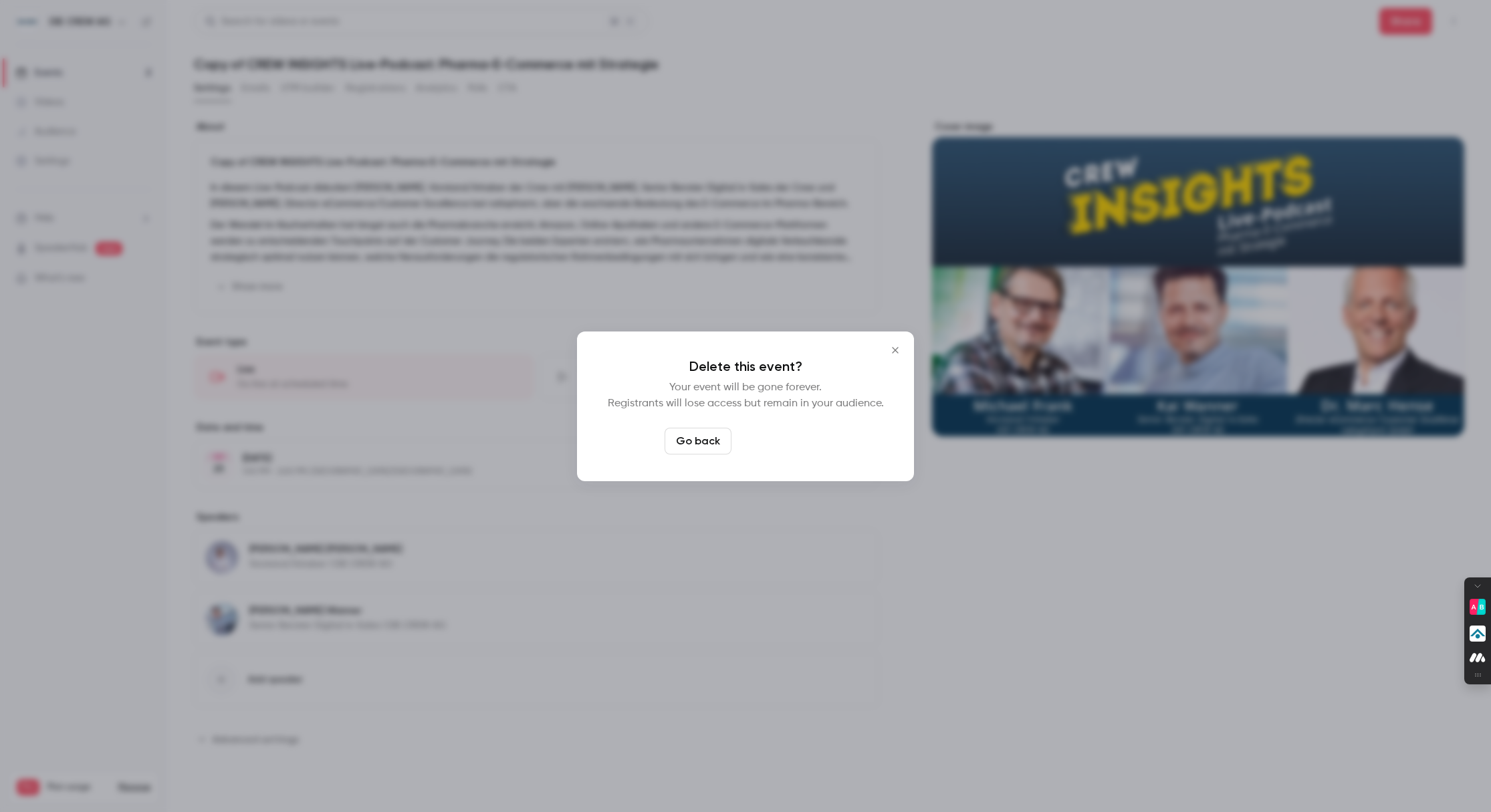
click at [797, 442] on button "Delete event" at bounding box center [782, 441] width 90 height 27
